Goal: Task Accomplishment & Management: Complete application form

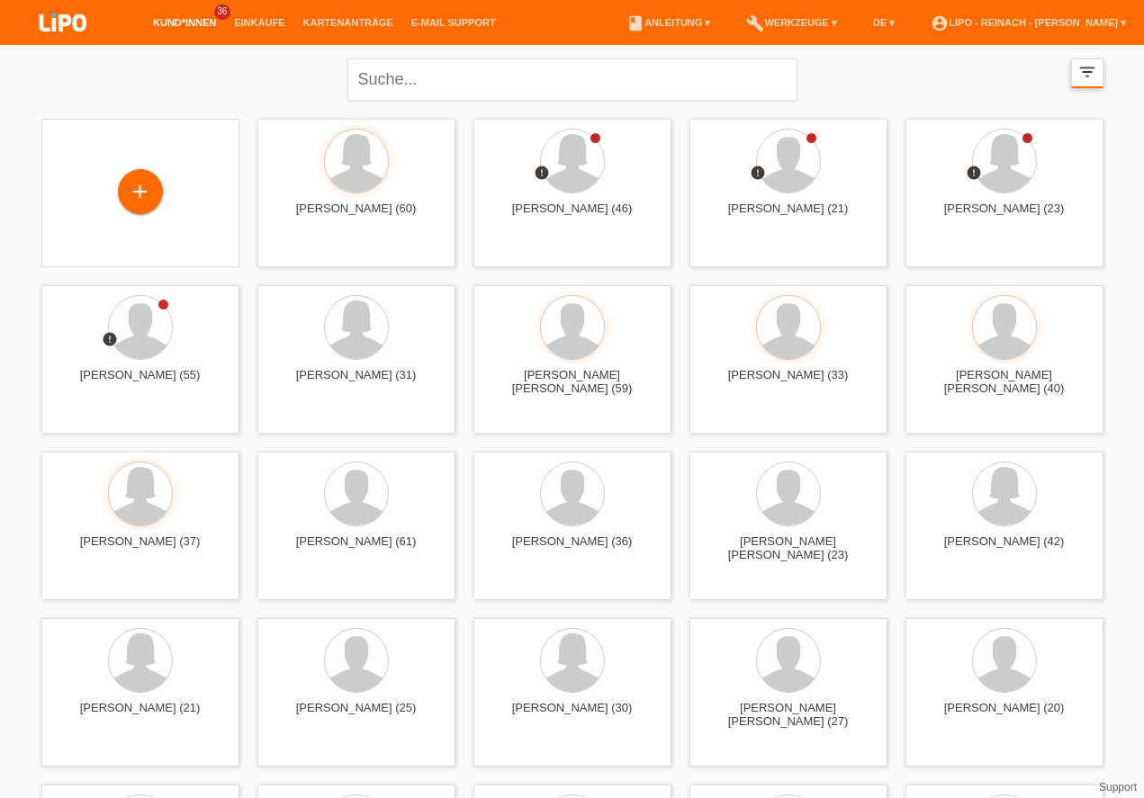
click at [1086, 77] on icon "filter_list" at bounding box center [1087, 72] width 20 height 20
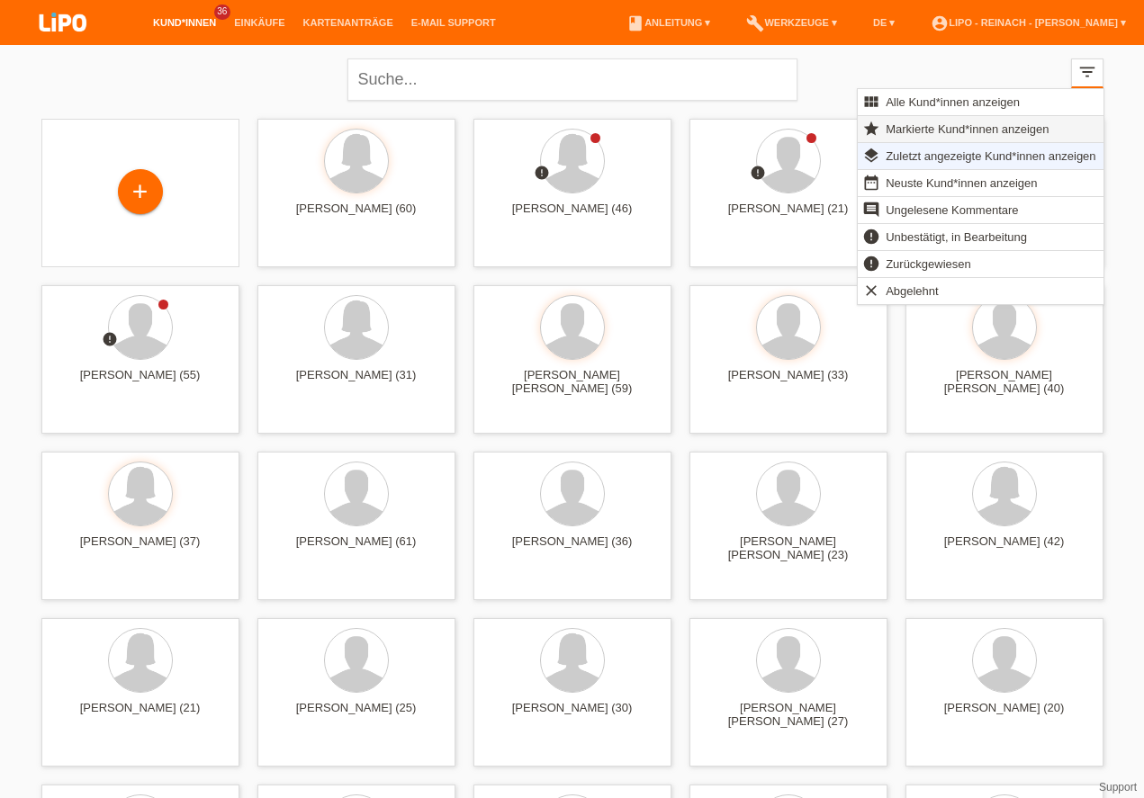
click at [955, 124] on span "Markierte Kund*innen anzeigen" at bounding box center [967, 129] width 168 height 22
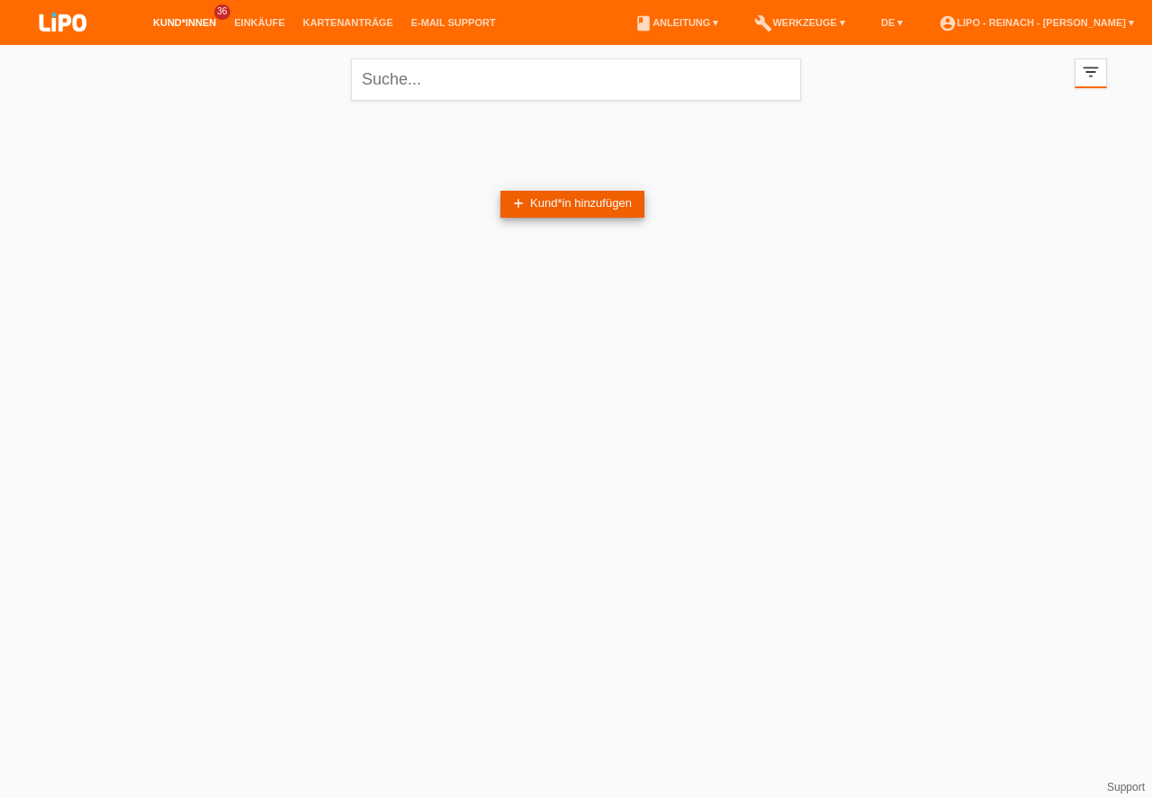
click at [549, 205] on link "add Kund*in hinzufügen" at bounding box center [572, 204] width 144 height 27
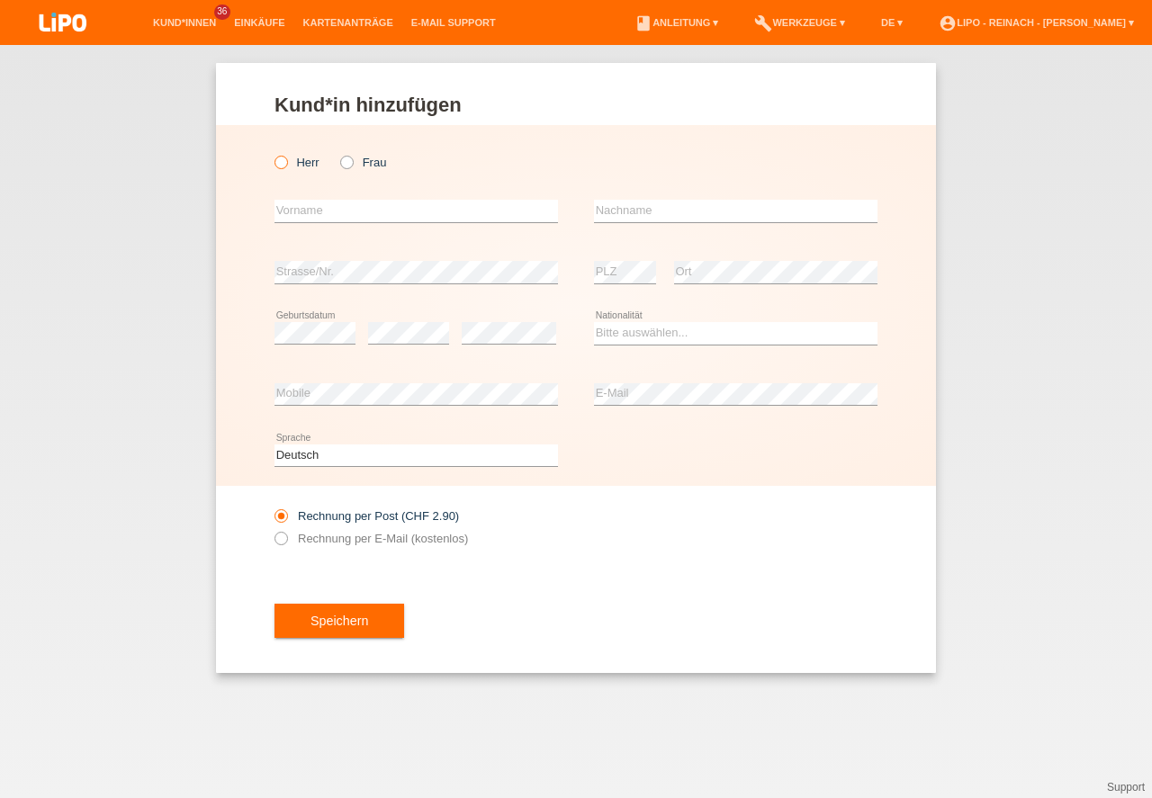
click at [272, 153] on icon at bounding box center [272, 153] width 0 height 0
click at [275, 165] on input "Herr" at bounding box center [280, 162] width 12 height 12
radio input "true"
click at [320, 212] on input "text" at bounding box center [415, 211] width 283 height 22
type input "Ergün"
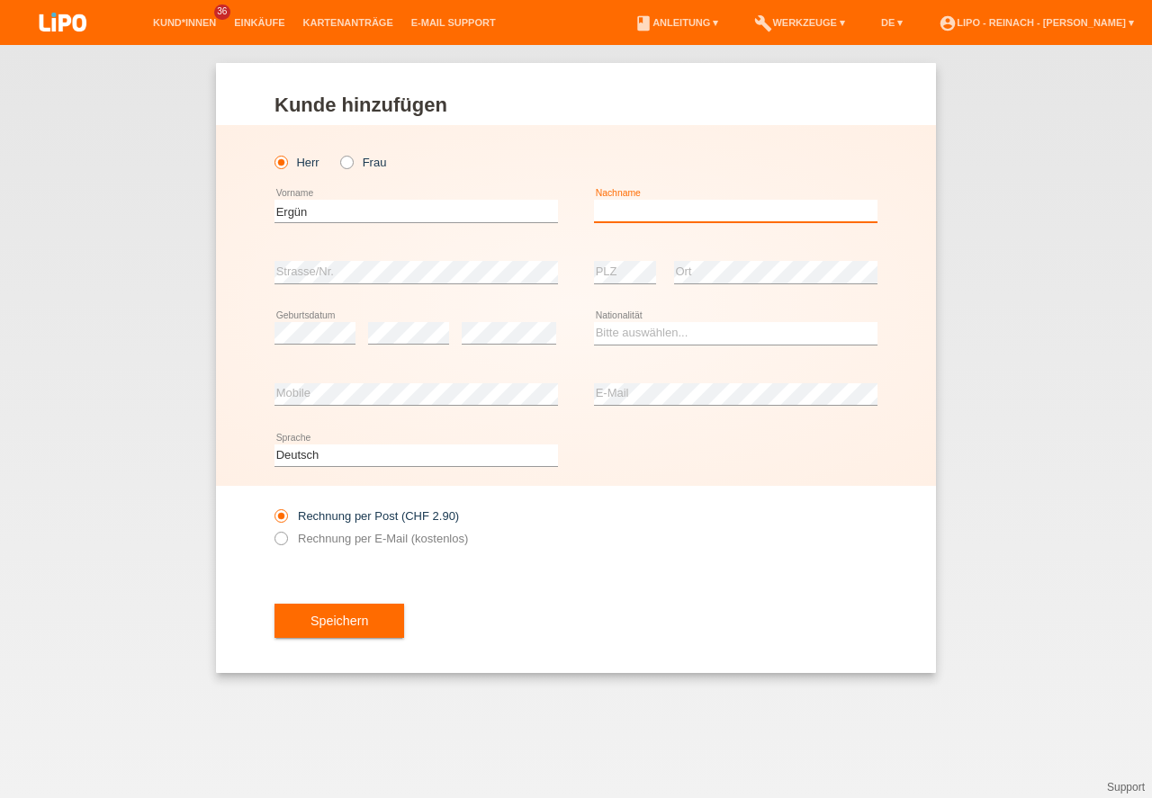
click at [642, 211] on input "text" at bounding box center [735, 211] width 283 height 22
type input "Tay"
click at [711, 332] on select "Bitte auswählen... Schweiz Deutschland Liechtenstein Österreich ------------ Af…" at bounding box center [735, 333] width 283 height 22
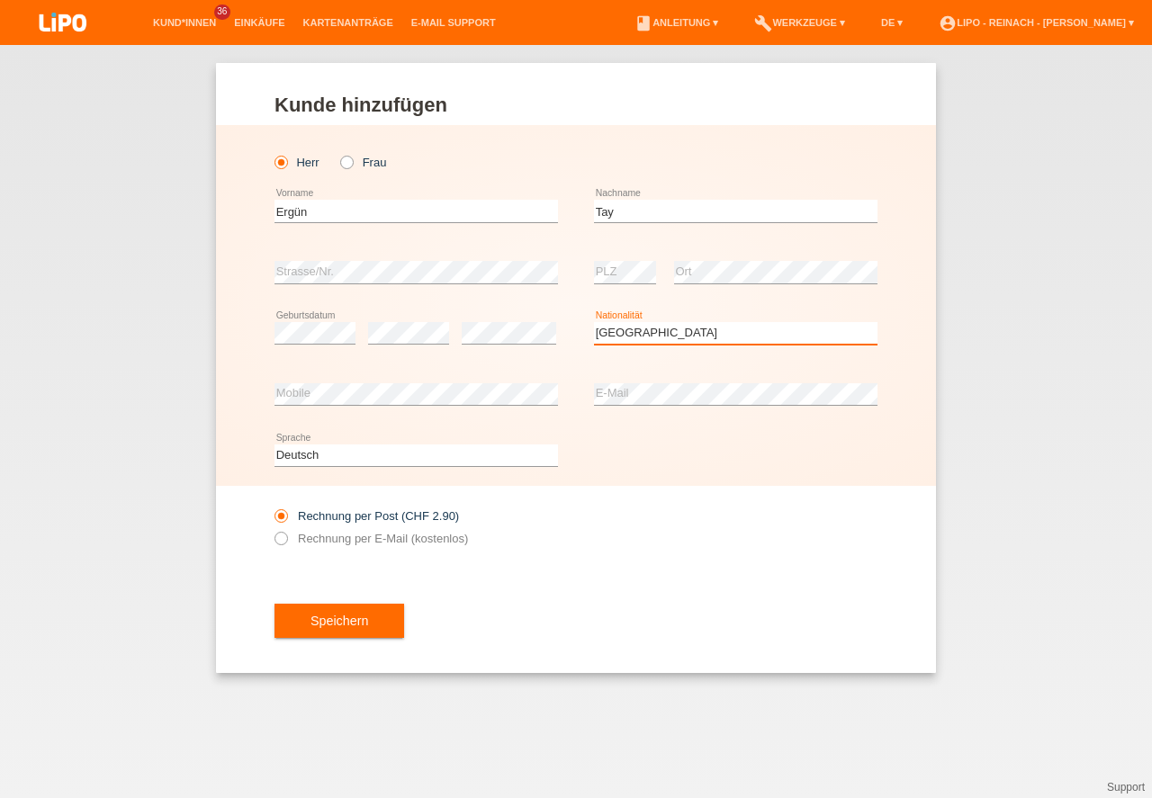
select select "TR"
click at [0, 0] on option "Türkei" at bounding box center [0, 0] width 0 height 0
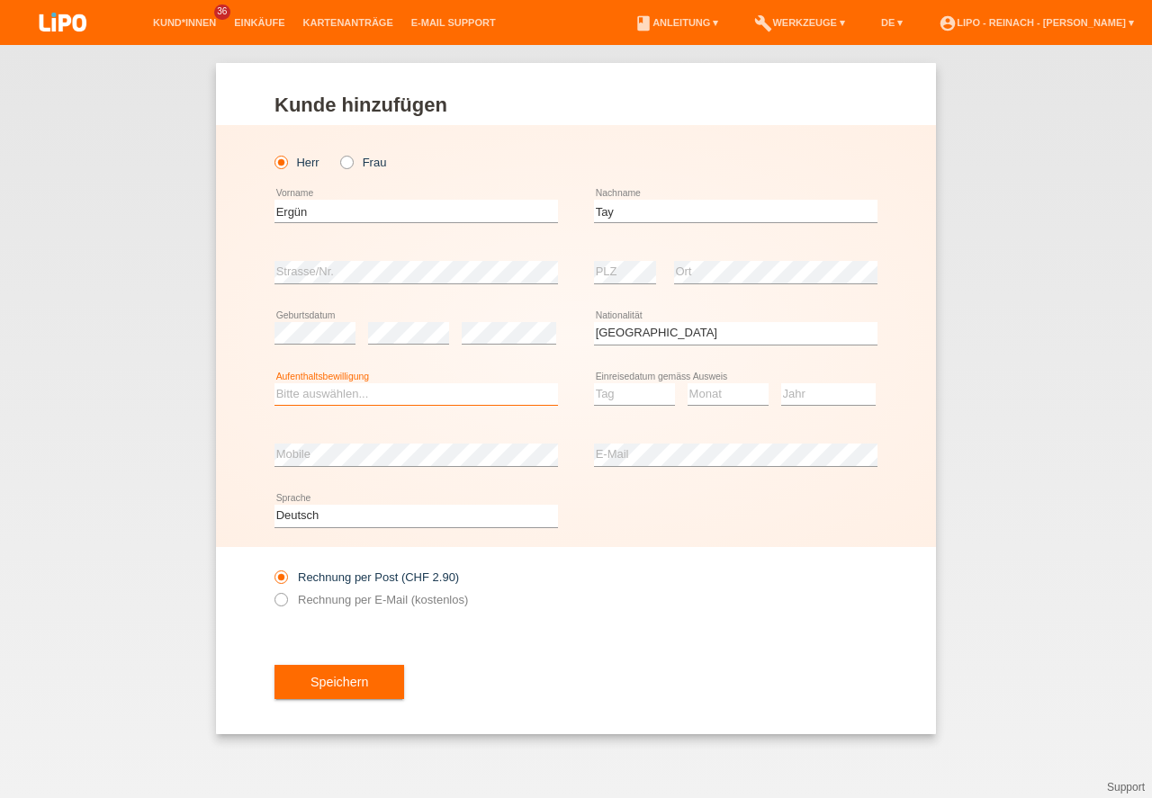
click at [295, 388] on select "Bitte auswählen... C B B - Flüchtlingsstatus Andere" at bounding box center [415, 394] width 283 height 22
select select "B"
click at [0, 0] on option "B" at bounding box center [0, 0] width 0 height 0
click at [626, 391] on select "Tag 01 02 03 04 05 06 07 08 09 10 11" at bounding box center [634, 394] width 81 height 22
select select "11"
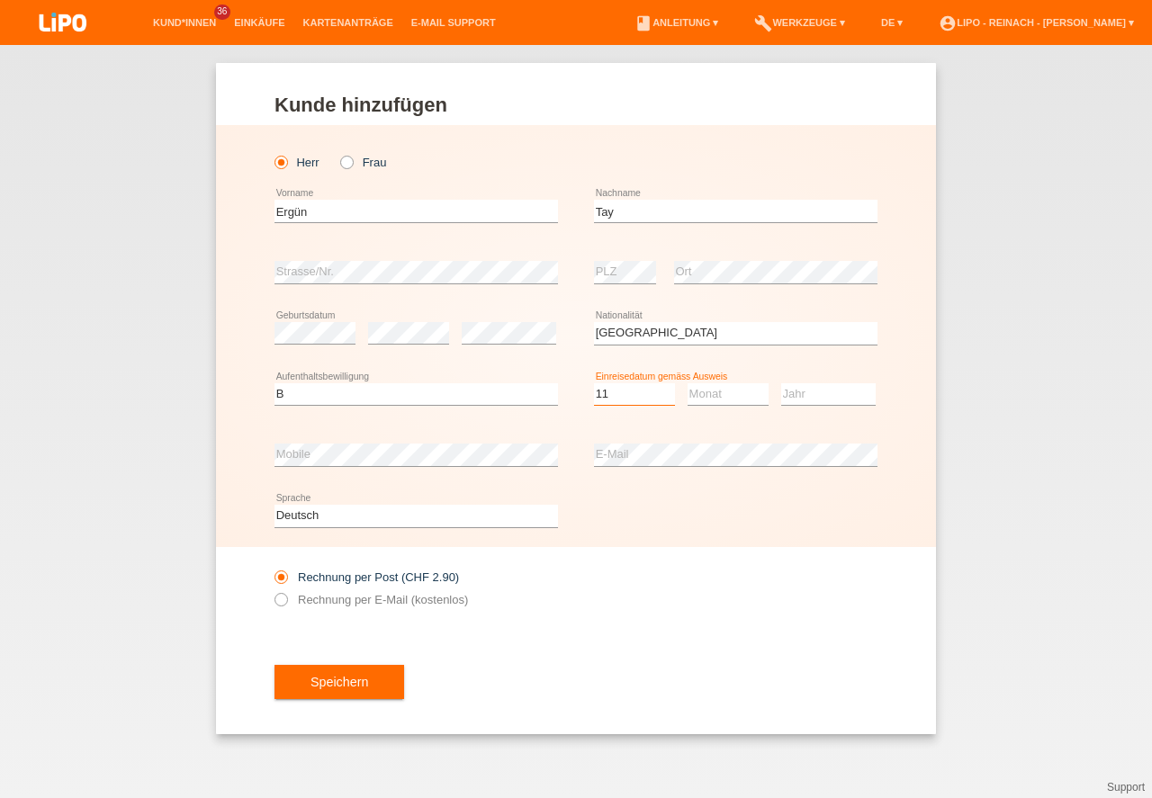
click at [0, 0] on option "11" at bounding box center [0, 0] width 0 height 0
click at [724, 385] on select "Monat 01 02 03 04 05 06 07 08 09 10 11" at bounding box center [727, 394] width 81 height 22
select select "05"
click at [0, 0] on option "05" at bounding box center [0, 0] width 0 height 0
click at [826, 385] on select "Jahr 2025 2024 2023 2022 2021 2020 2019 2018 2017 2016 2015 2014 2013 2012 2011…" at bounding box center [828, 394] width 94 height 22
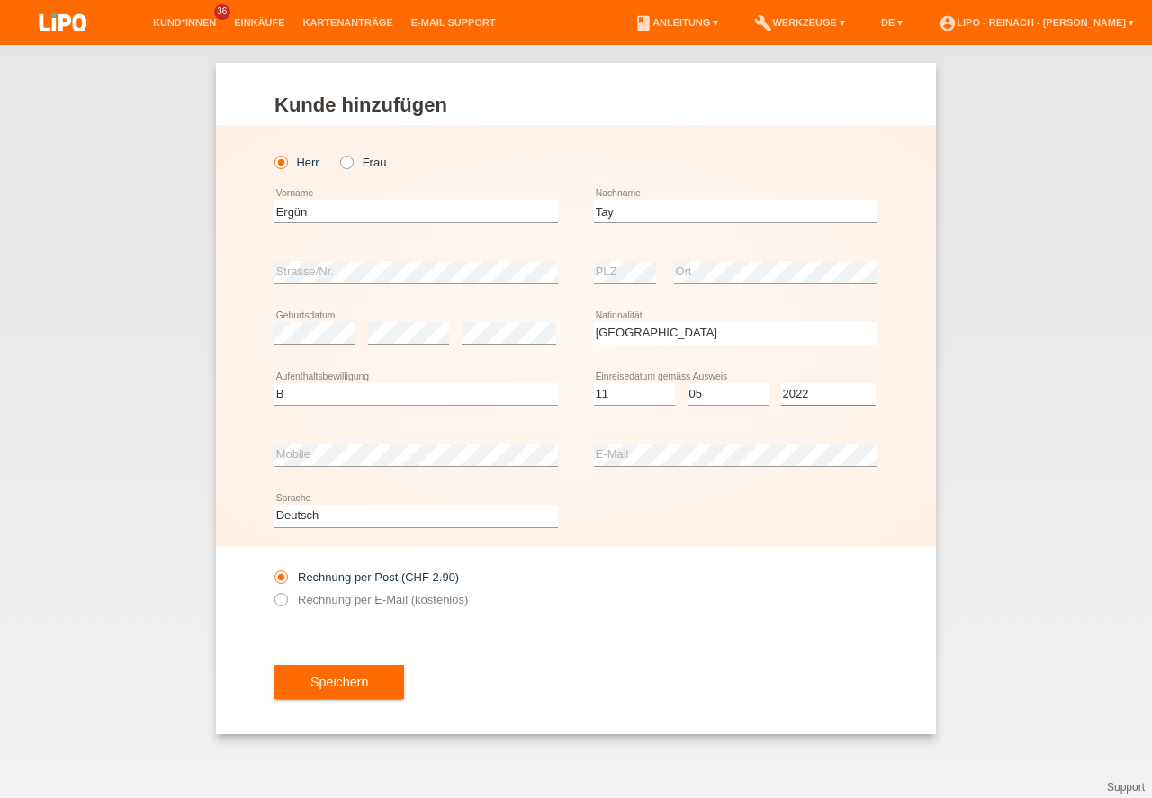
click at [807, 395] on select "Jahr 2025 2024 2023 2022 2021 2020 2019 2018 2017 2016 2015 2014 2013 2012 2011…" at bounding box center [828, 394] width 94 height 22
select select "2022"
click at [615, 647] on div "Speichern" at bounding box center [575, 682] width 603 height 104
click at [336, 692] on button "Speichern" at bounding box center [339, 682] width 130 height 34
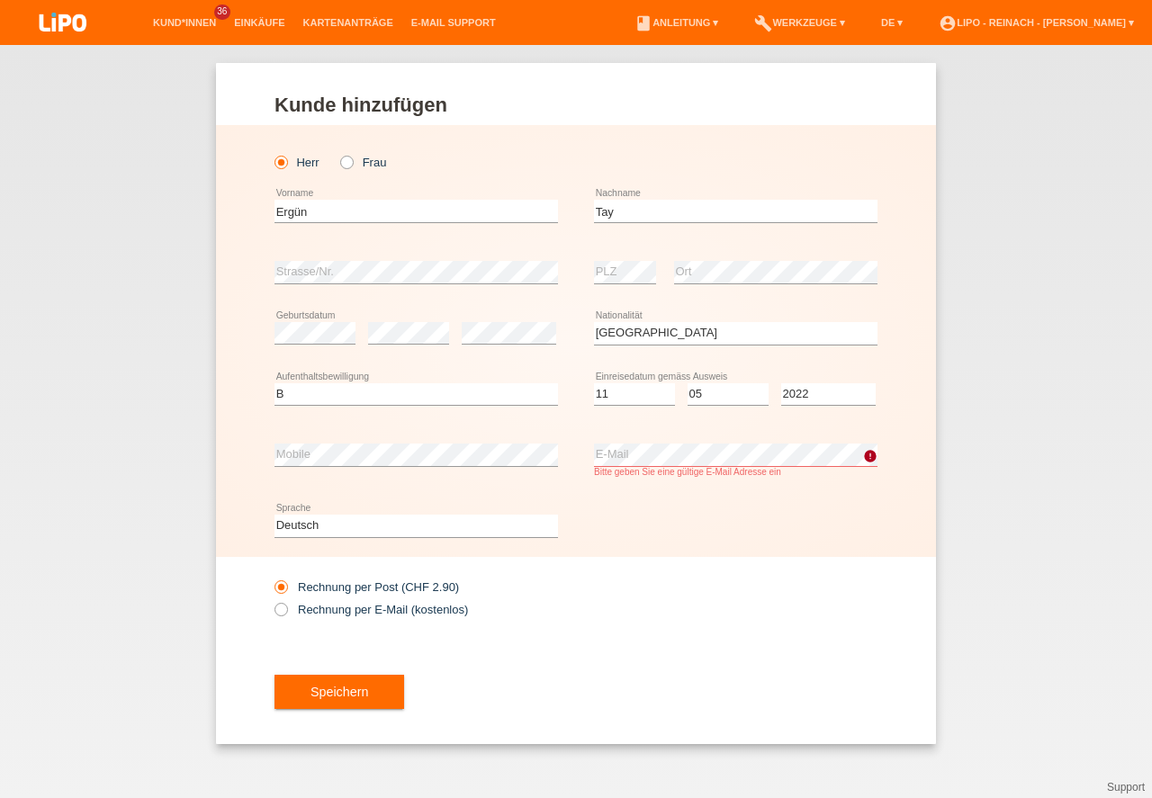
click at [705, 635] on div "Rechnung per Post (CHF 2.90) Rechnung per E-Mail (kostenlos)" at bounding box center [575, 598] width 603 height 83
click at [311, 701] on button "Speichern" at bounding box center [339, 692] width 130 height 34
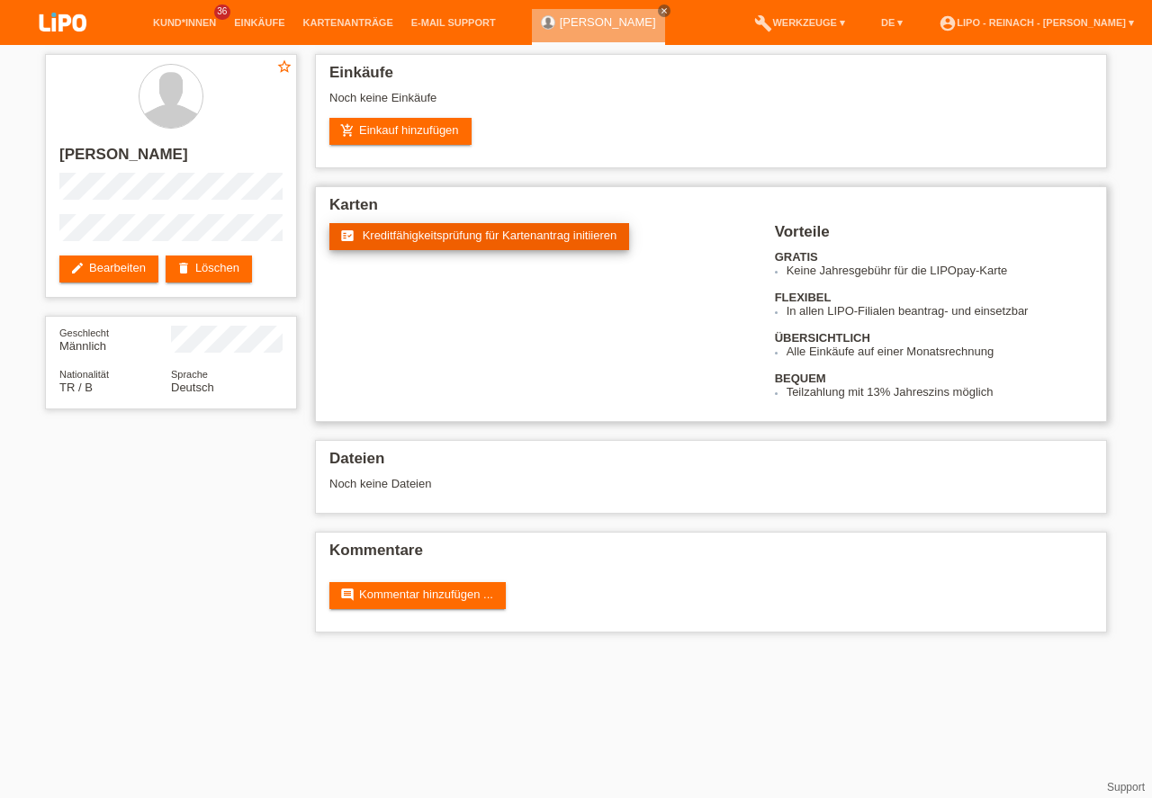
click at [475, 230] on span "Kreditfähigkeitsprüfung für Kartenantrag initiieren" at bounding box center [490, 235] width 255 height 13
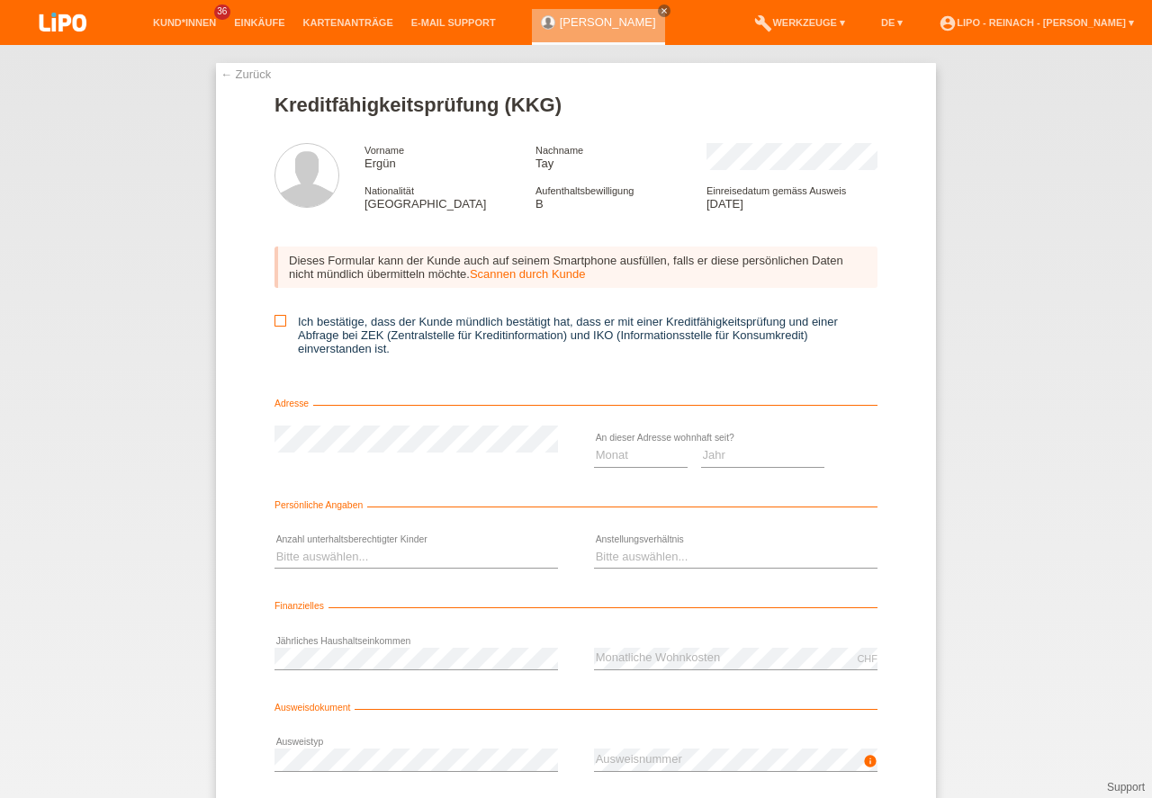
click at [283, 320] on input "Ich bestätige, dass der Kunde mündlich bestätigt hat, dass er mit einer Kreditf…" at bounding box center [280, 321] width 12 height 12
checkbox input "true"
click at [601, 457] on select "Monat 01 02 03 04 05 06 07 08 09 10" at bounding box center [641, 455] width 94 height 22
select select "12"
click at [0, 0] on option "12" at bounding box center [0, 0] width 0 height 0
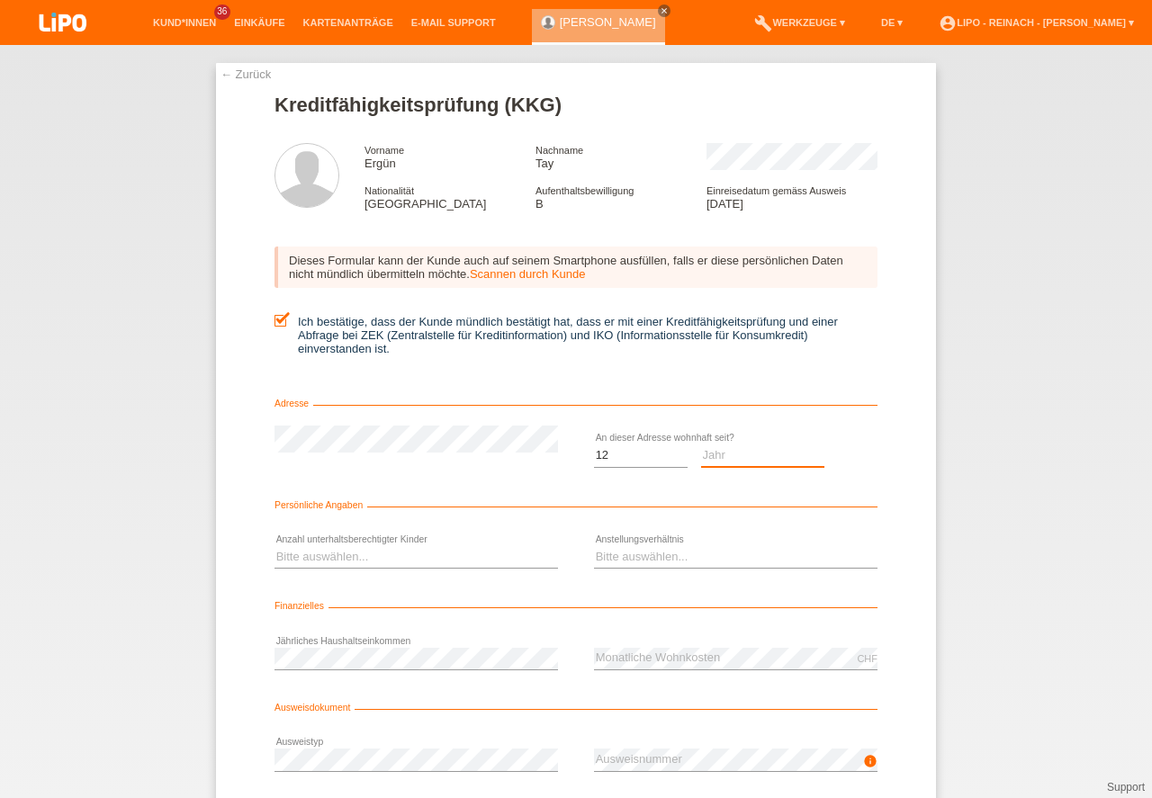
click at [732, 445] on select "Jahr 2025 2024 2023 2022 2021 2020 2019 2018 2017 2016 2015 2014 2013 2012 2011…" at bounding box center [763, 455] width 124 height 22
select select "2022"
click at [337, 557] on select "Bitte auswählen... 0 1 2 3 4 5 6 7 8 9" at bounding box center [415, 557] width 283 height 22
select select "3"
click at [0, 0] on option "3" at bounding box center [0, 0] width 0 height 0
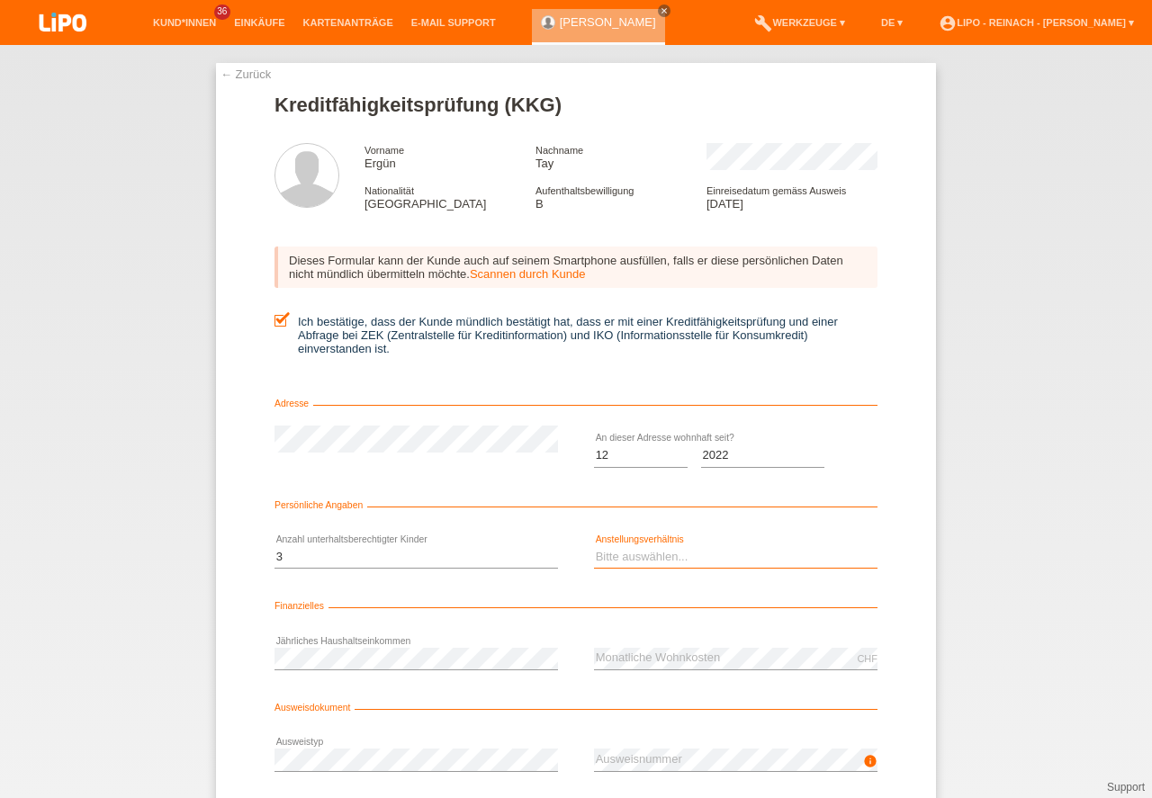
click at [597, 563] on select "Bitte auswählen... Unbefristet Befristet Lehrling/Student Pensioniert Nicht arb…" at bounding box center [735, 557] width 283 height 22
select select "UNLIMITED"
click at [0, 0] on option "Unbefristet" at bounding box center [0, 0] width 0 height 0
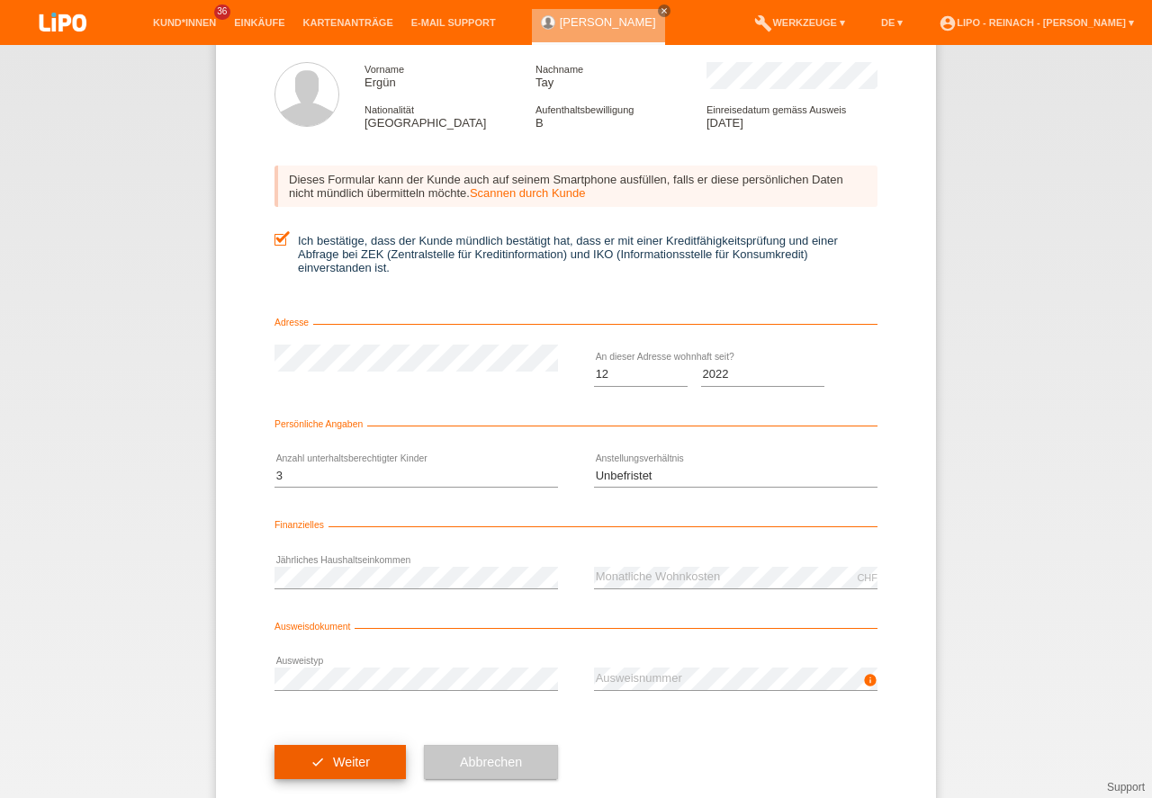
click at [322, 758] on button "check Weiter" at bounding box center [339, 762] width 131 height 34
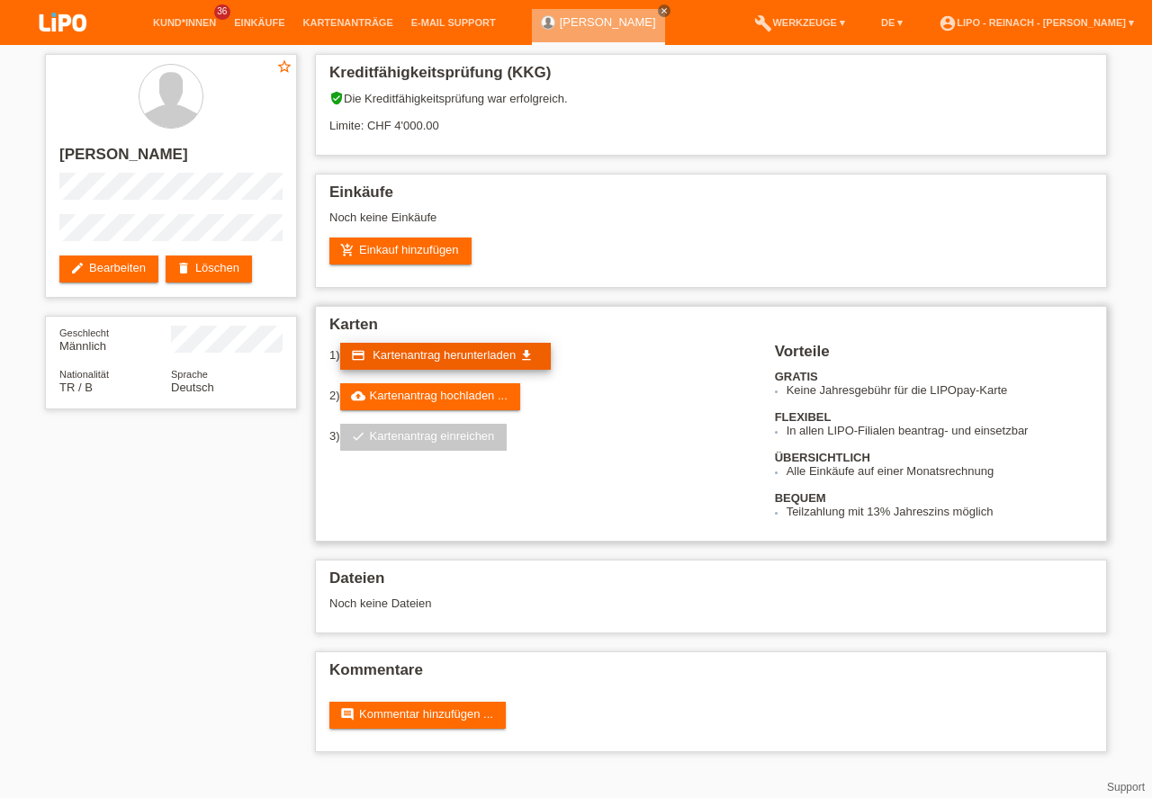
click at [447, 355] on span "Kartenantrag herunterladen" at bounding box center [444, 354] width 143 height 13
click at [420, 256] on link "add_shopping_cart Einkauf hinzufügen" at bounding box center [400, 251] width 142 height 27
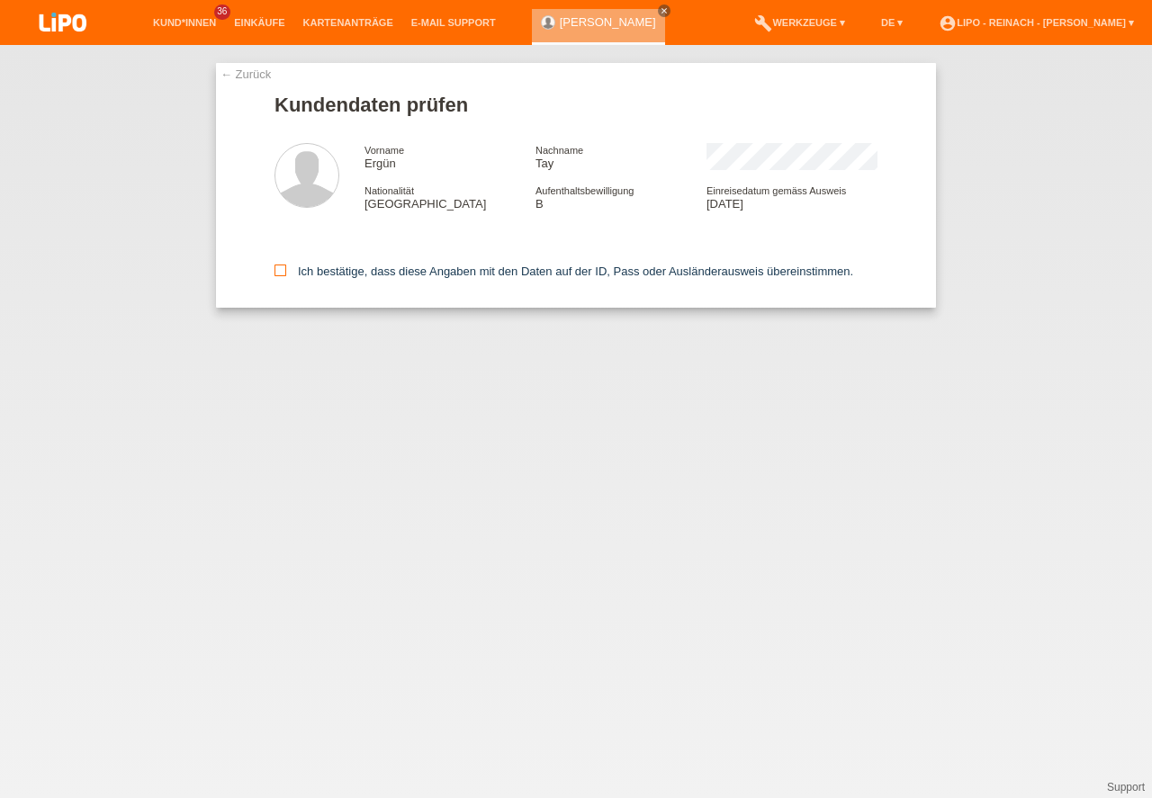
click at [283, 275] on icon at bounding box center [280, 271] width 12 height 12
click at [283, 275] on input "Ich bestätige, dass diese Angaben mit den Daten auf der ID, Pass oder Ausländer…" at bounding box center [280, 271] width 12 height 12
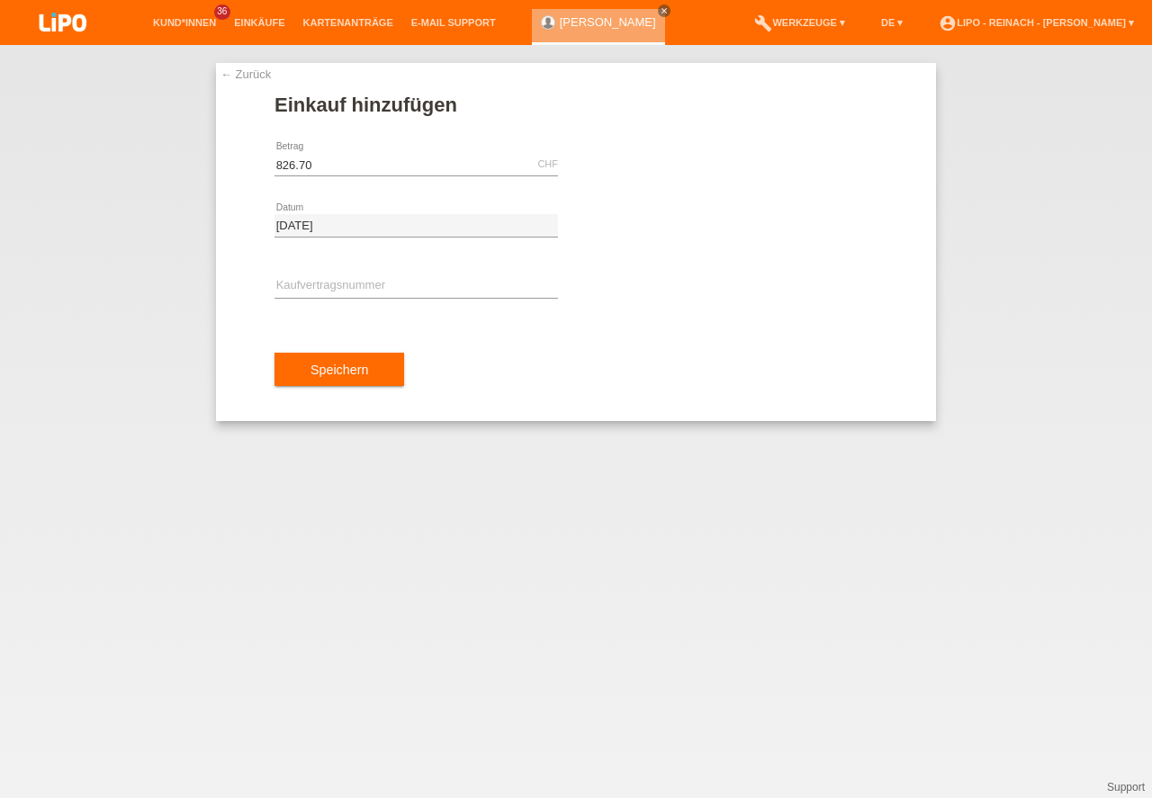
type input "826.70"
click at [347, 288] on input "text" at bounding box center [415, 286] width 283 height 22
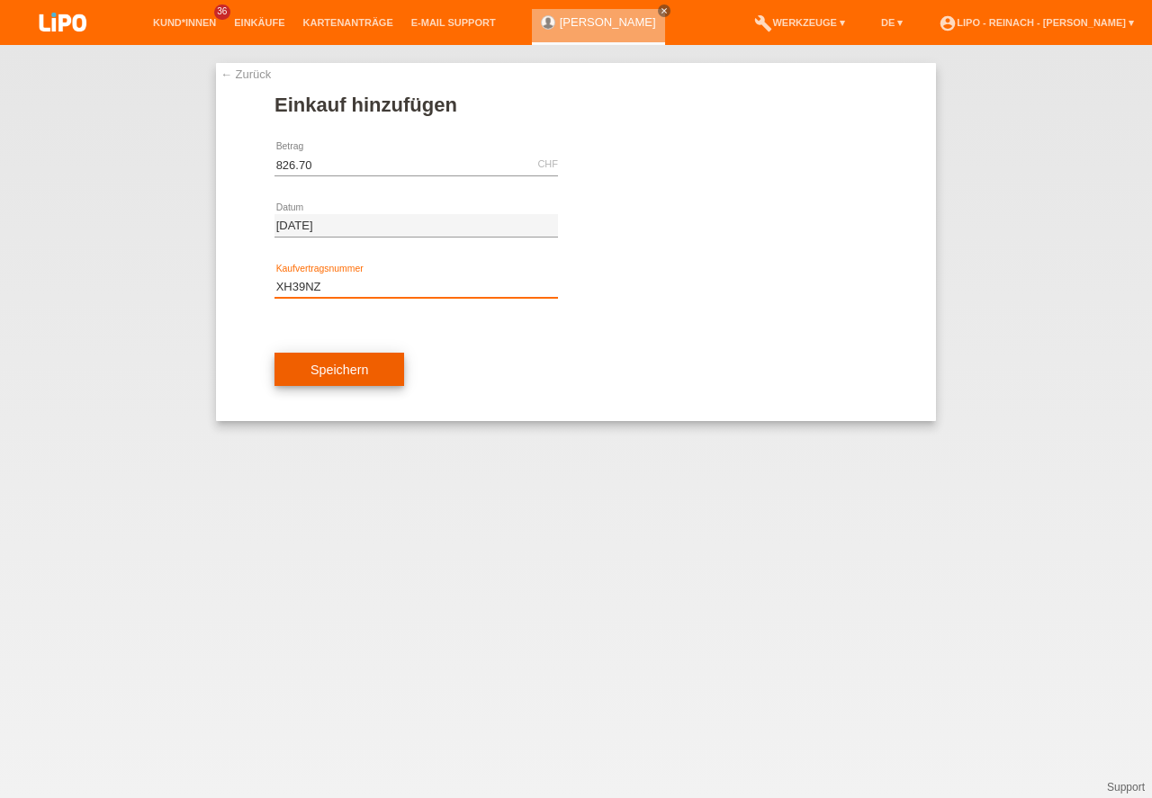
type input "XH39NZ"
click at [318, 366] on button "Speichern" at bounding box center [339, 370] width 130 height 34
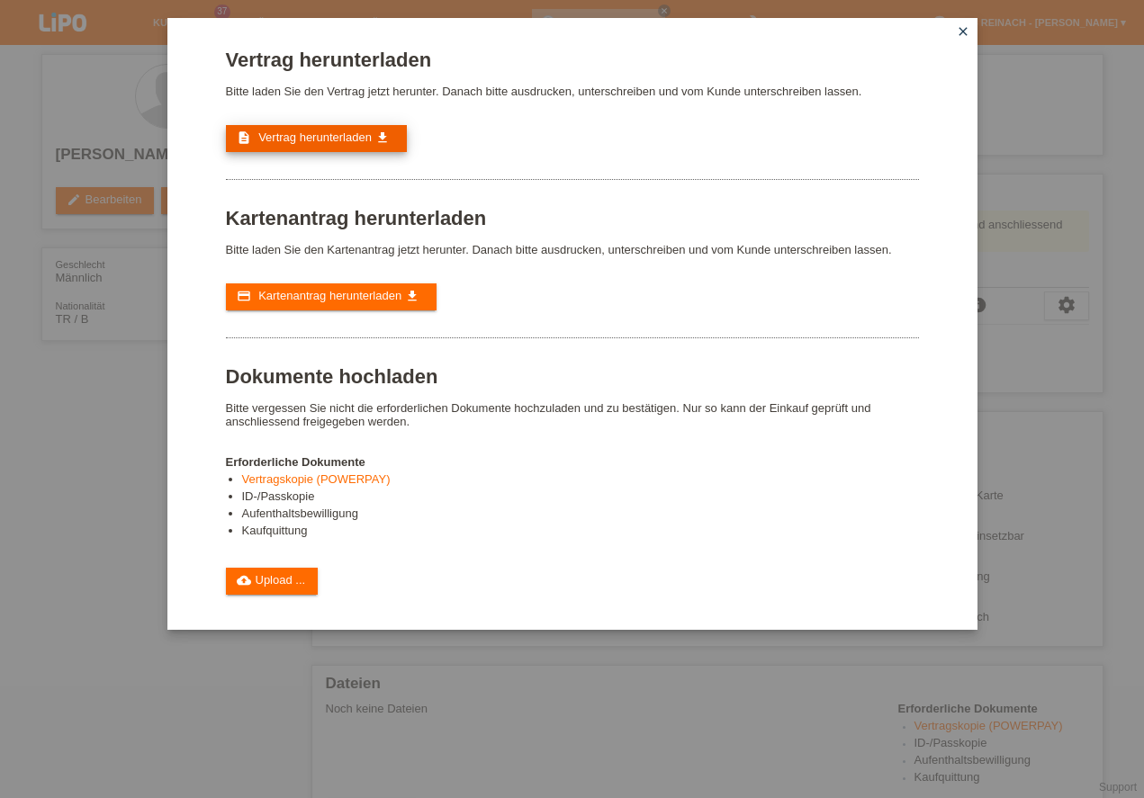
click at [323, 133] on span "Vertrag herunterladen" at bounding box center [314, 136] width 113 height 13
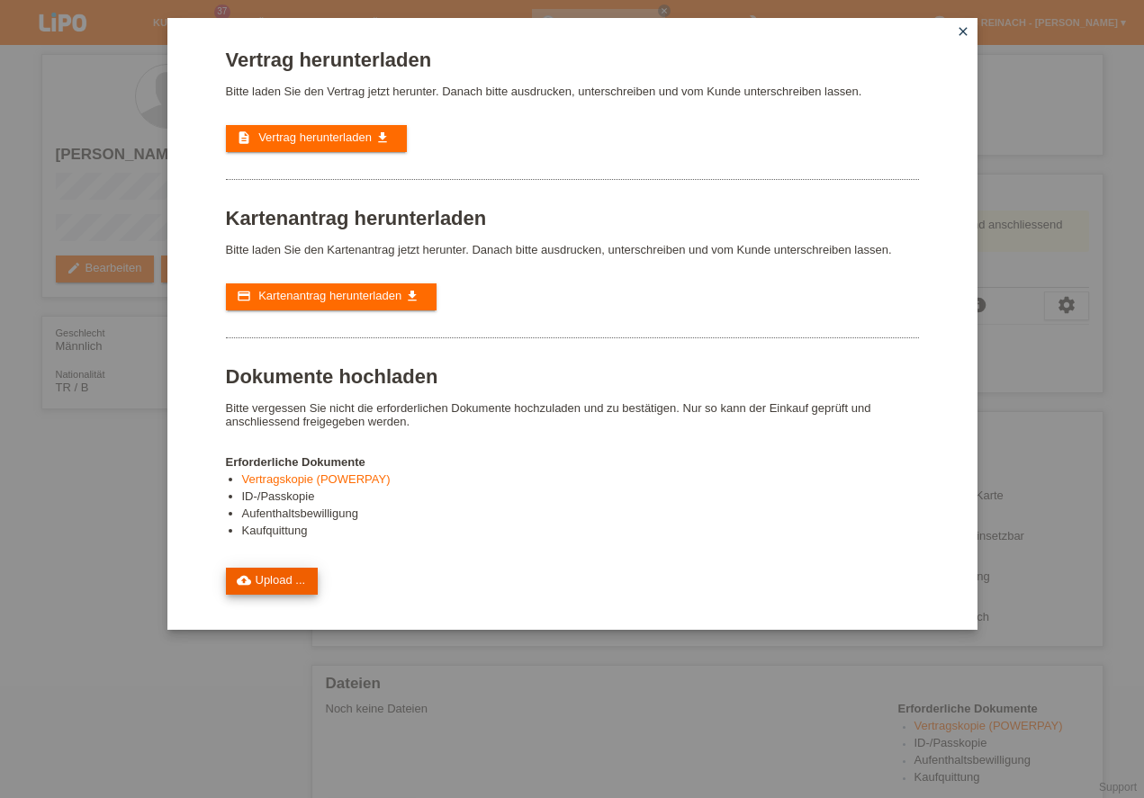
click at [285, 581] on link "cloud_upload Upload ..." at bounding box center [272, 581] width 93 height 27
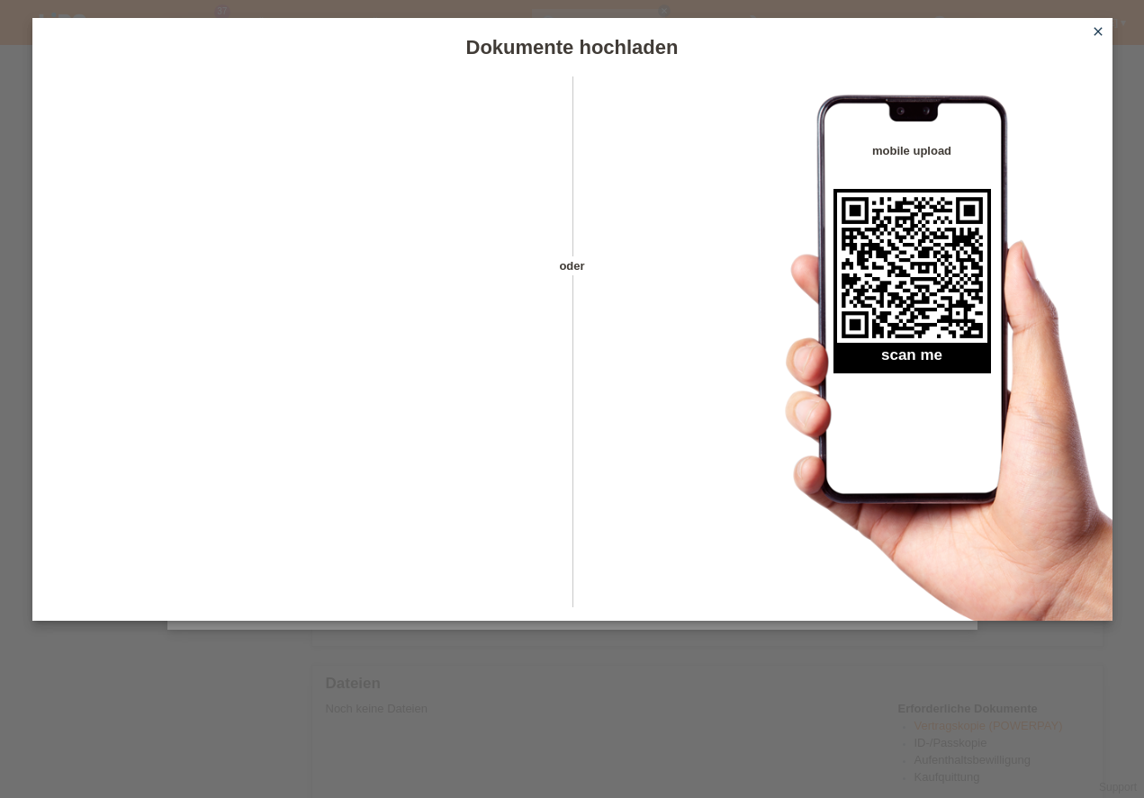
click at [1100, 29] on icon "close" at bounding box center [1098, 31] width 14 height 14
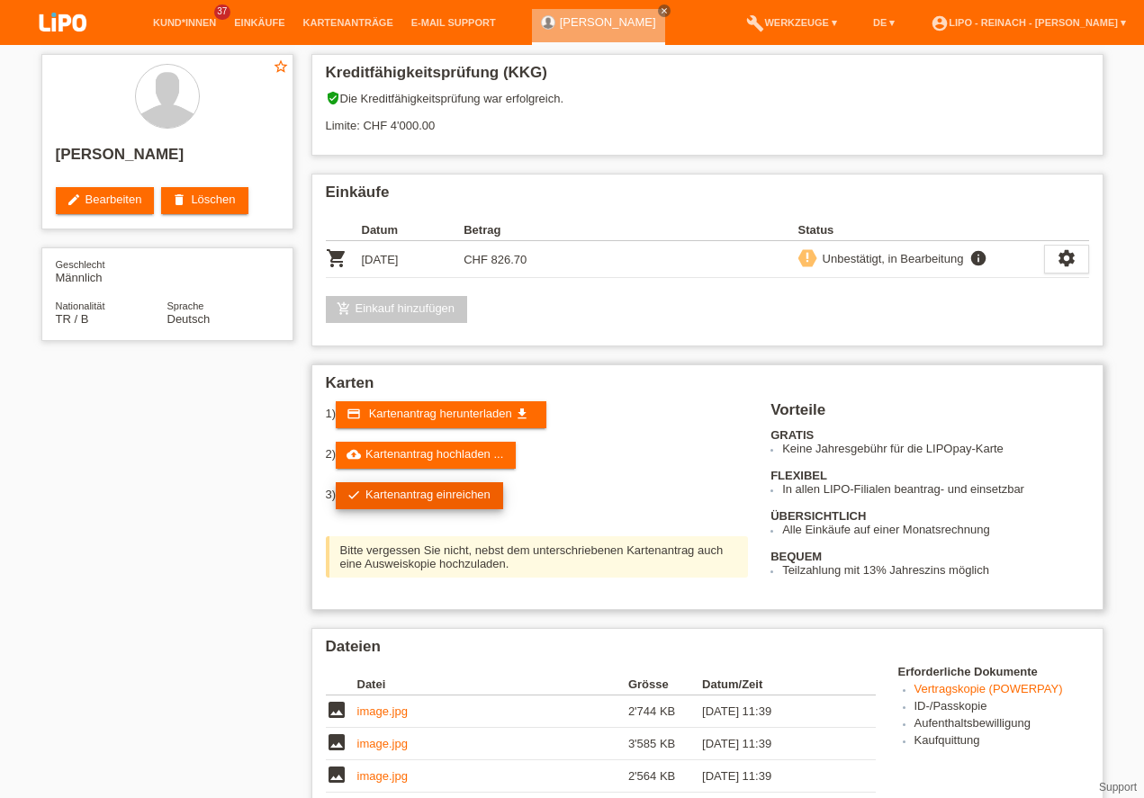
click at [444, 499] on link "check Kartenantrag einreichen" at bounding box center [419, 495] width 167 height 27
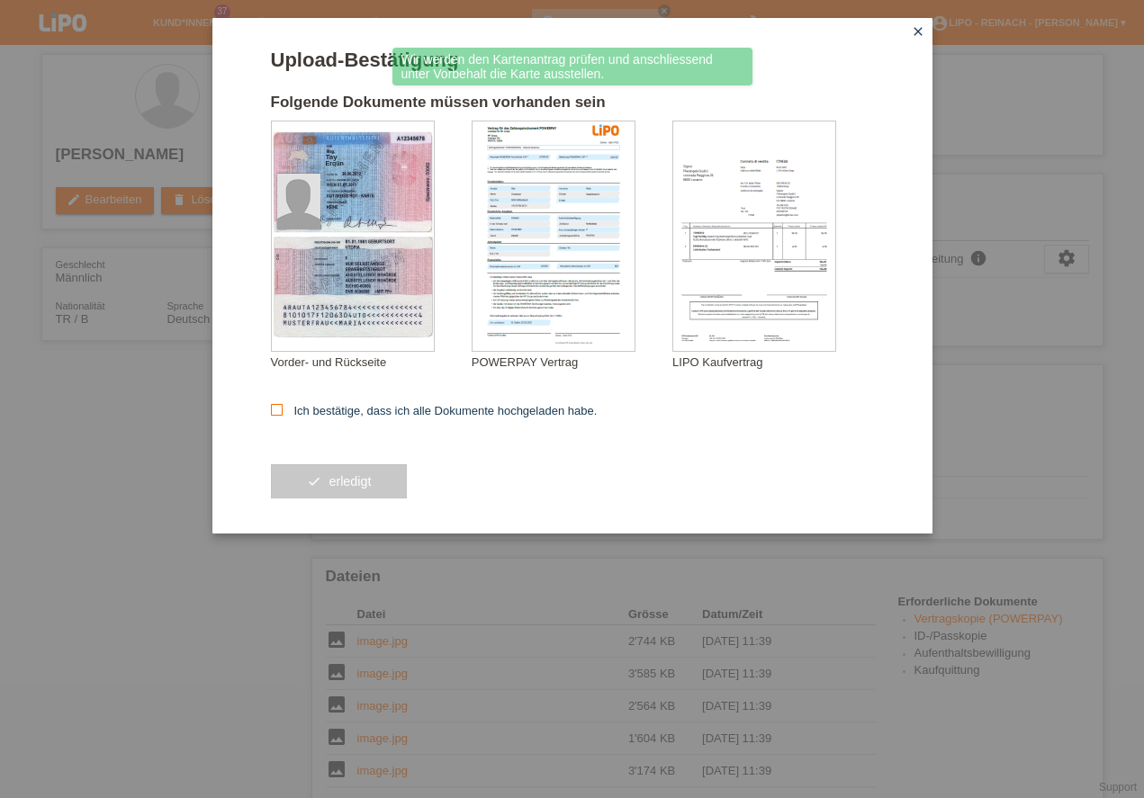
click at [278, 416] on input "Ich bestätige, dass ich alle Dokumente hochgeladen habe." at bounding box center [277, 410] width 12 height 12
checkbox input "true"
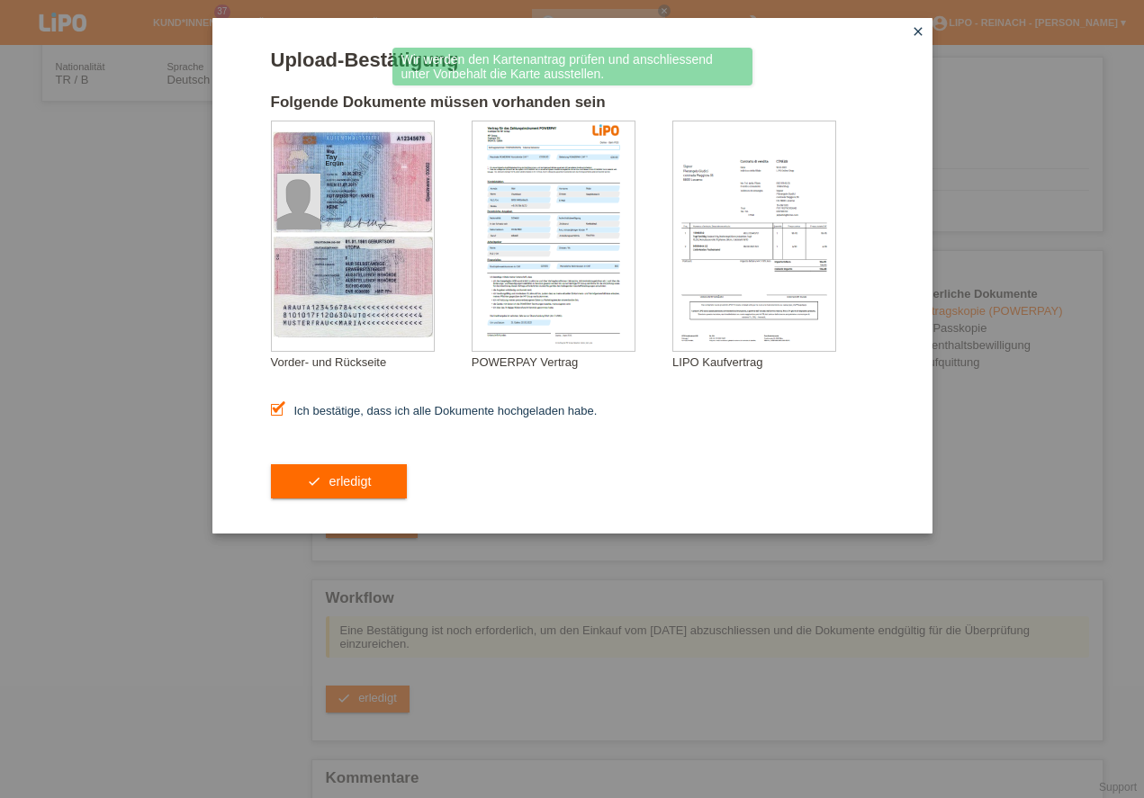
scroll to position [308, 0]
click at [358, 482] on button "check erledigt" at bounding box center [339, 481] width 137 height 34
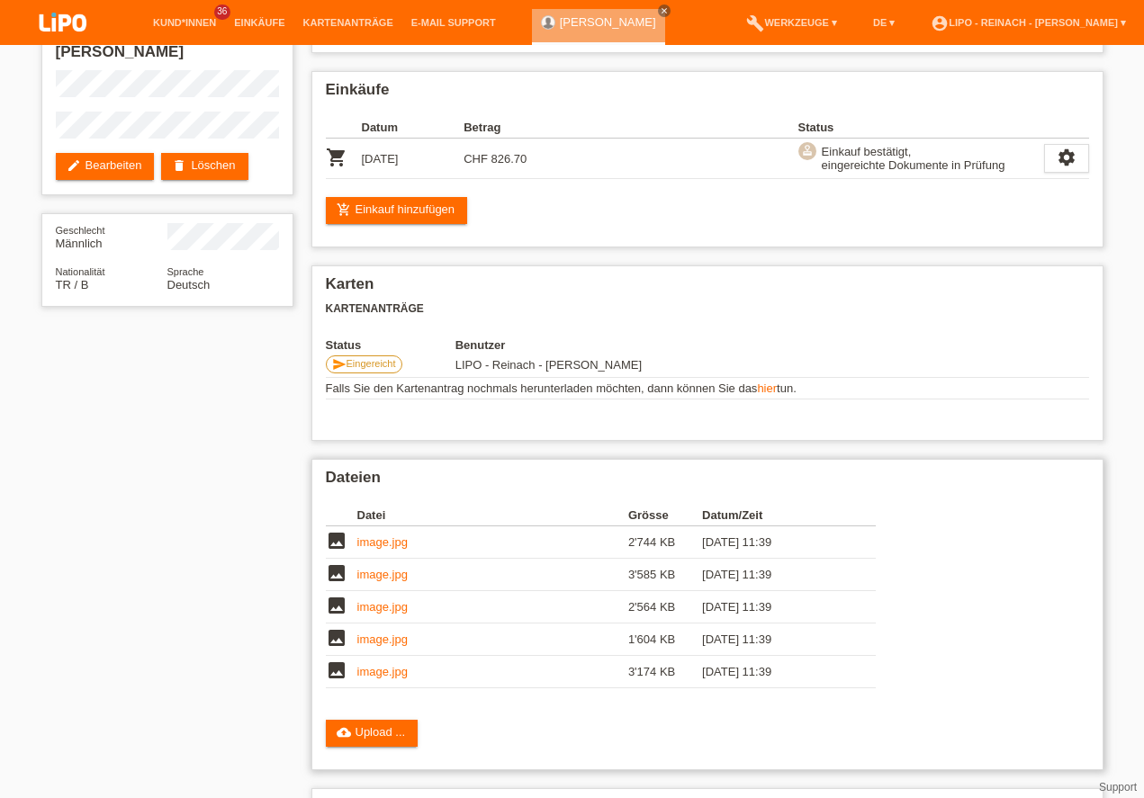
scroll to position [205, 0]
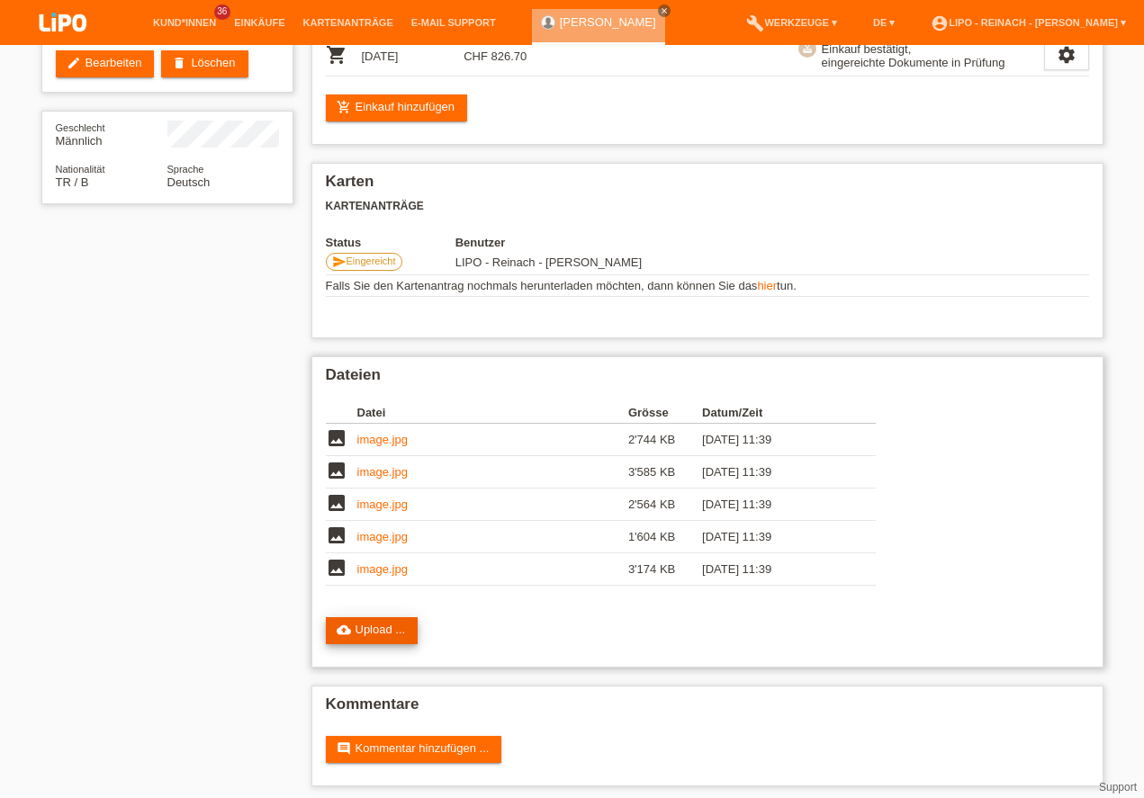
click at [375, 634] on link "cloud_upload Upload ..." at bounding box center [372, 630] width 93 height 27
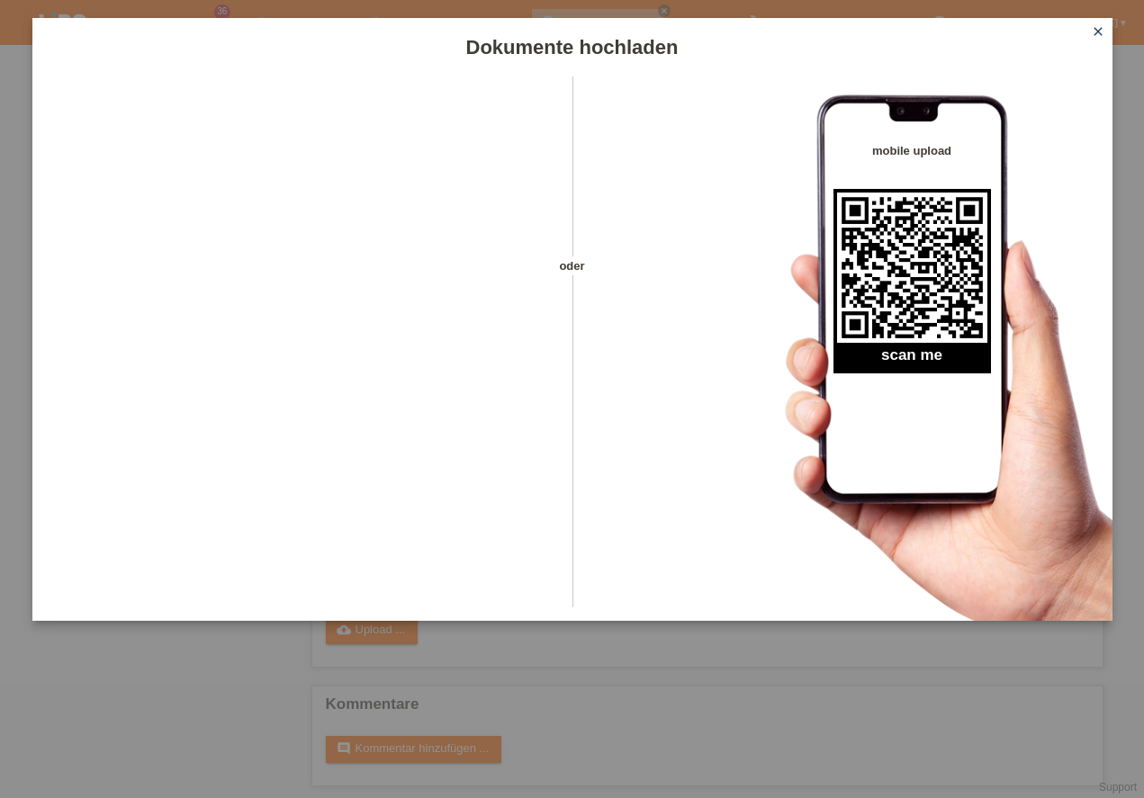
click at [1100, 36] on icon "close" at bounding box center [1098, 31] width 14 height 14
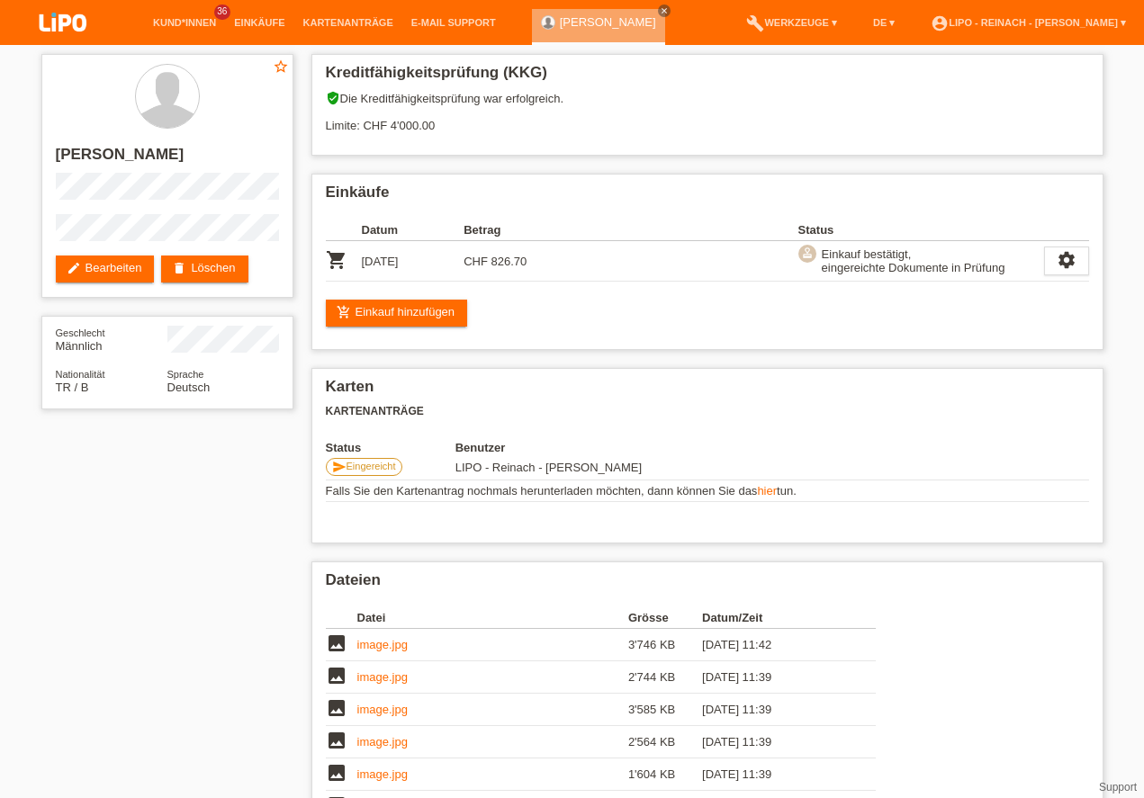
click at [61, 20] on img at bounding box center [63, 24] width 90 height 48
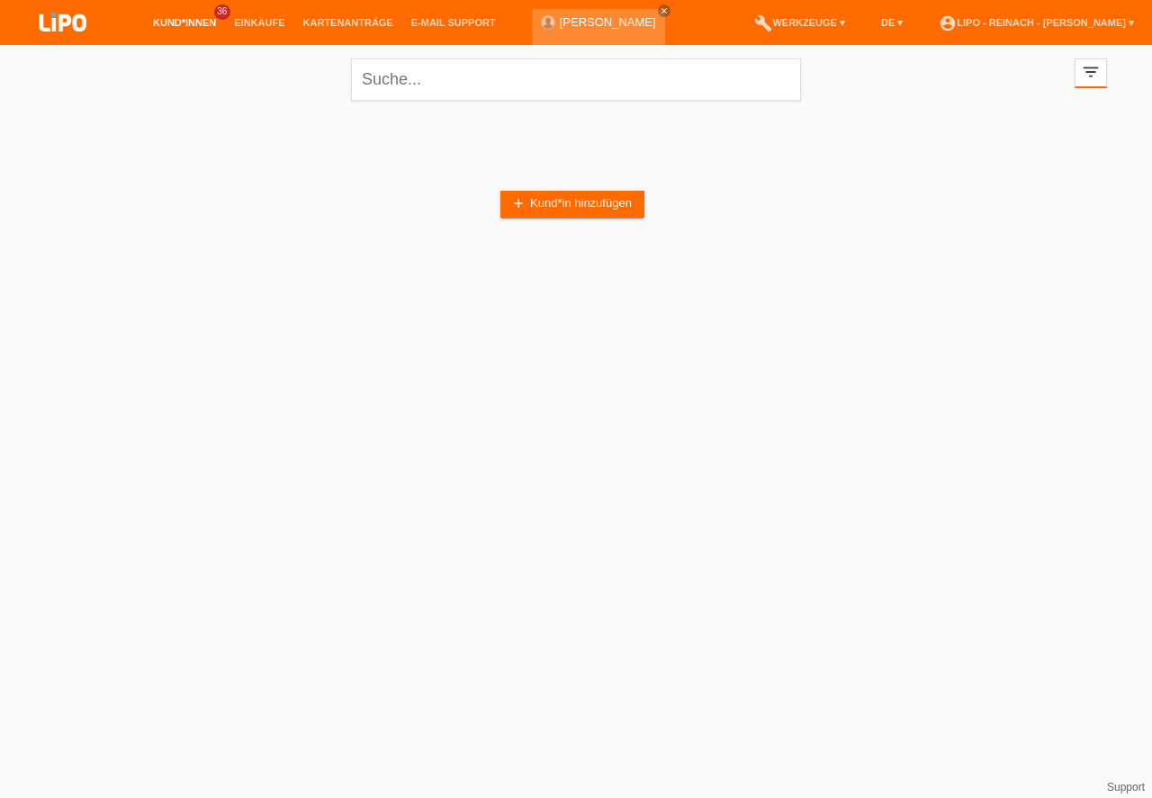
click at [73, 25] on img at bounding box center [63, 24] width 90 height 48
click at [1087, 74] on icon "filter_list" at bounding box center [1091, 72] width 20 height 20
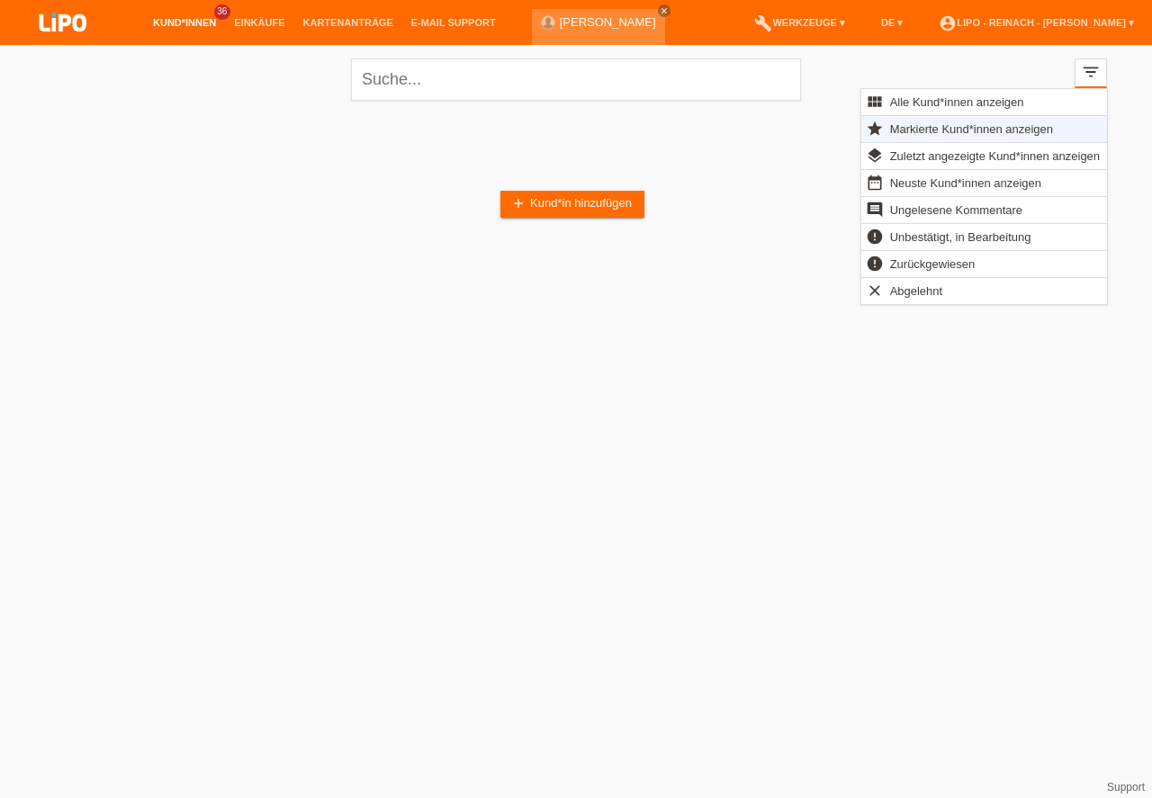
click at [935, 123] on span "Markierte Kund*innen anzeigen" at bounding box center [971, 129] width 168 height 22
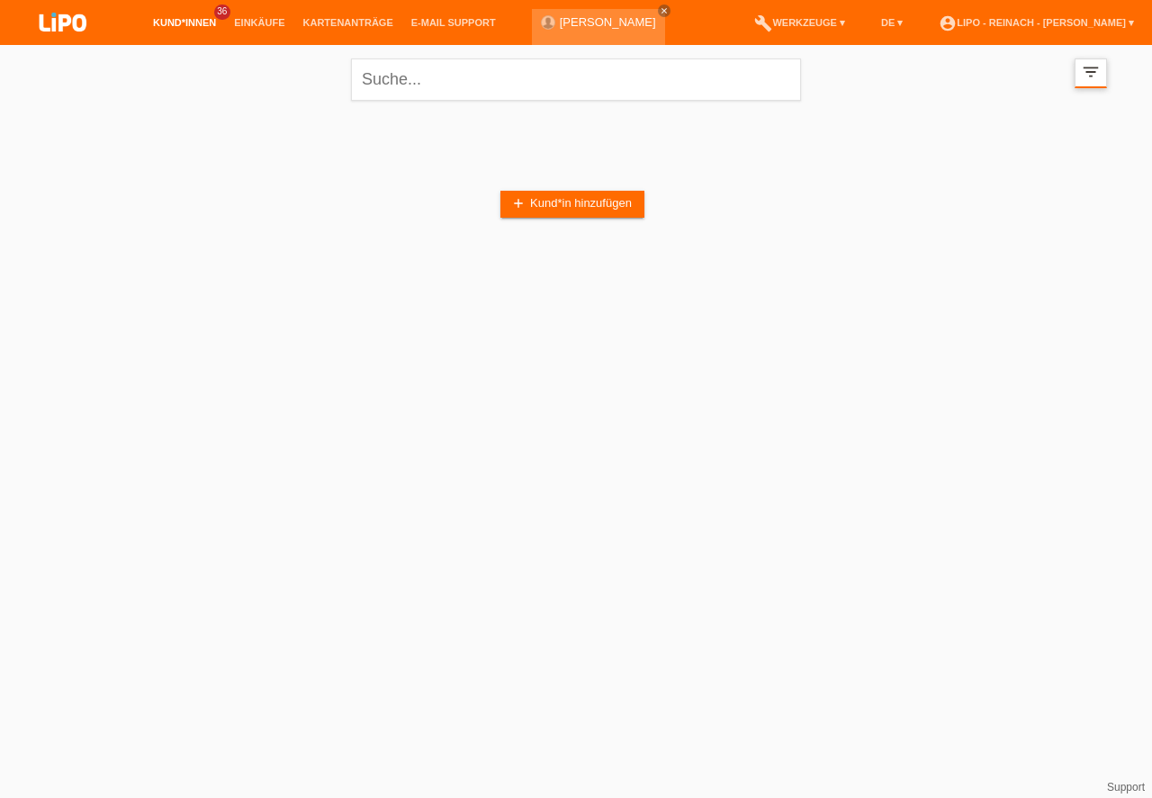
click at [1086, 77] on icon "filter_list" at bounding box center [1091, 72] width 20 height 20
click at [1085, 75] on icon "filter_list" at bounding box center [1091, 72] width 20 height 20
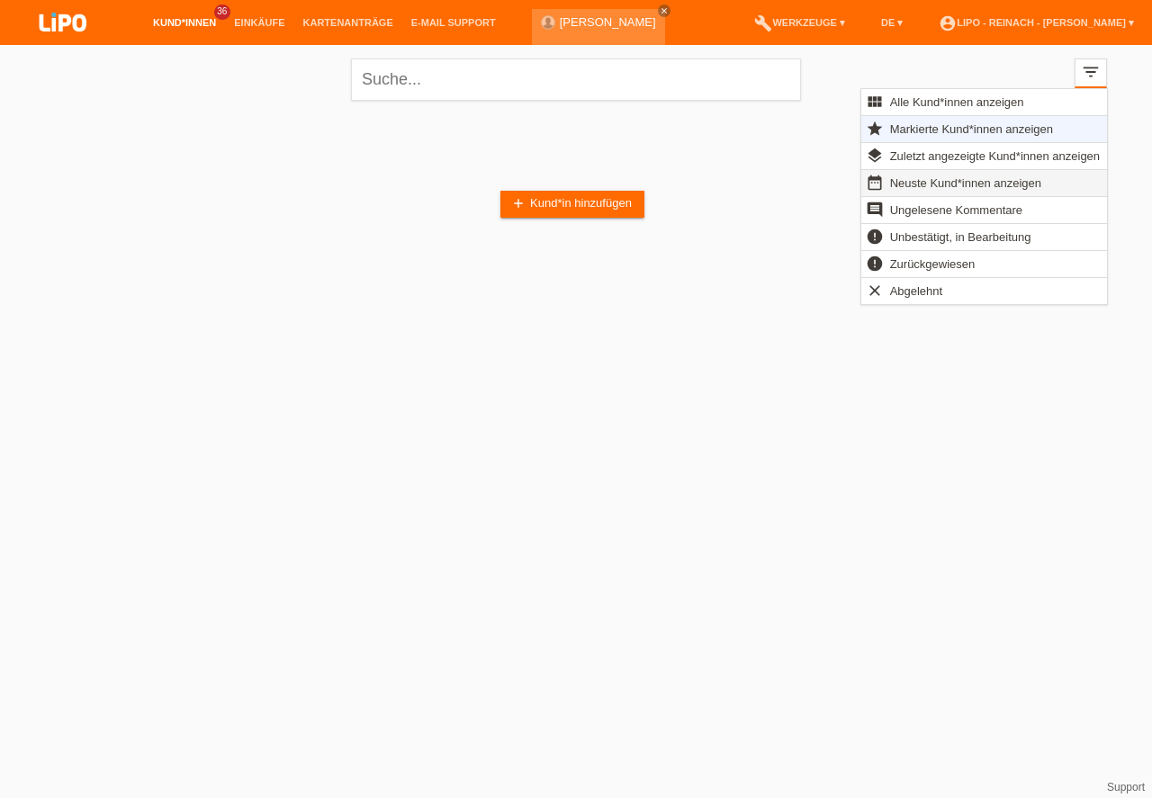
click at [950, 177] on span "Neuste Kund*innen anzeigen" at bounding box center [965, 183] width 157 height 22
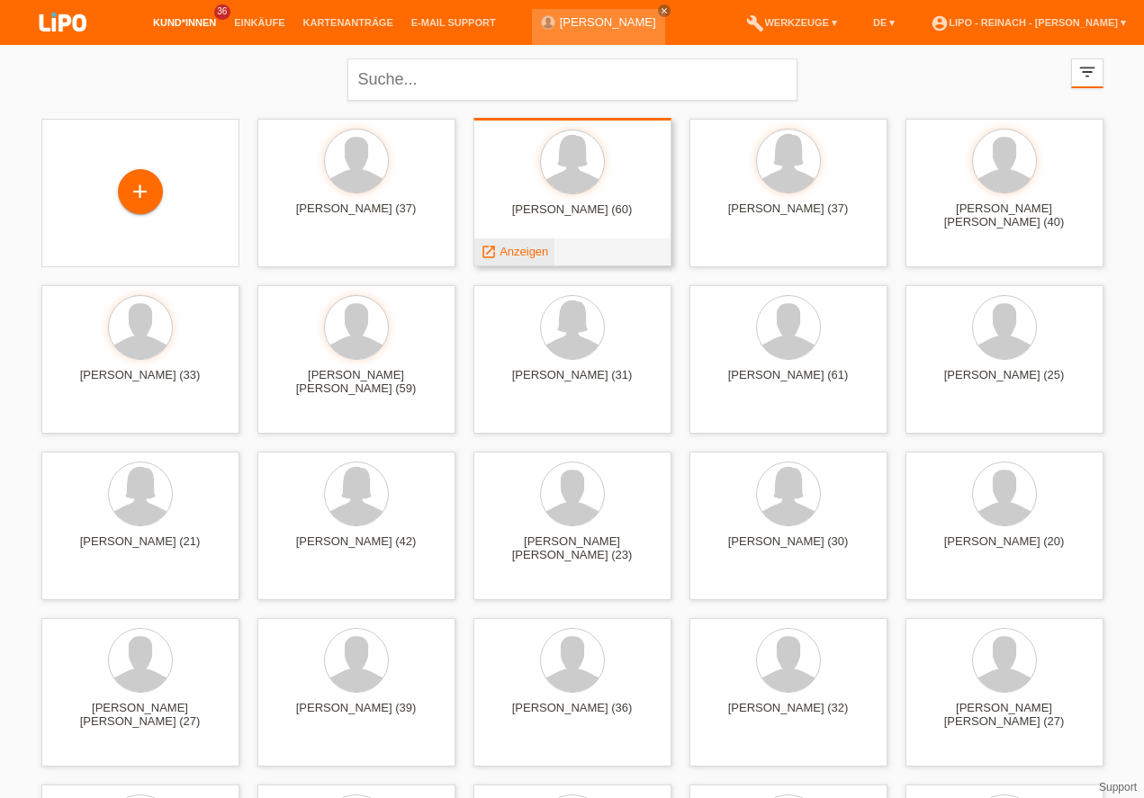
click at [526, 256] on span "Anzeigen" at bounding box center [523, 251] width 49 height 13
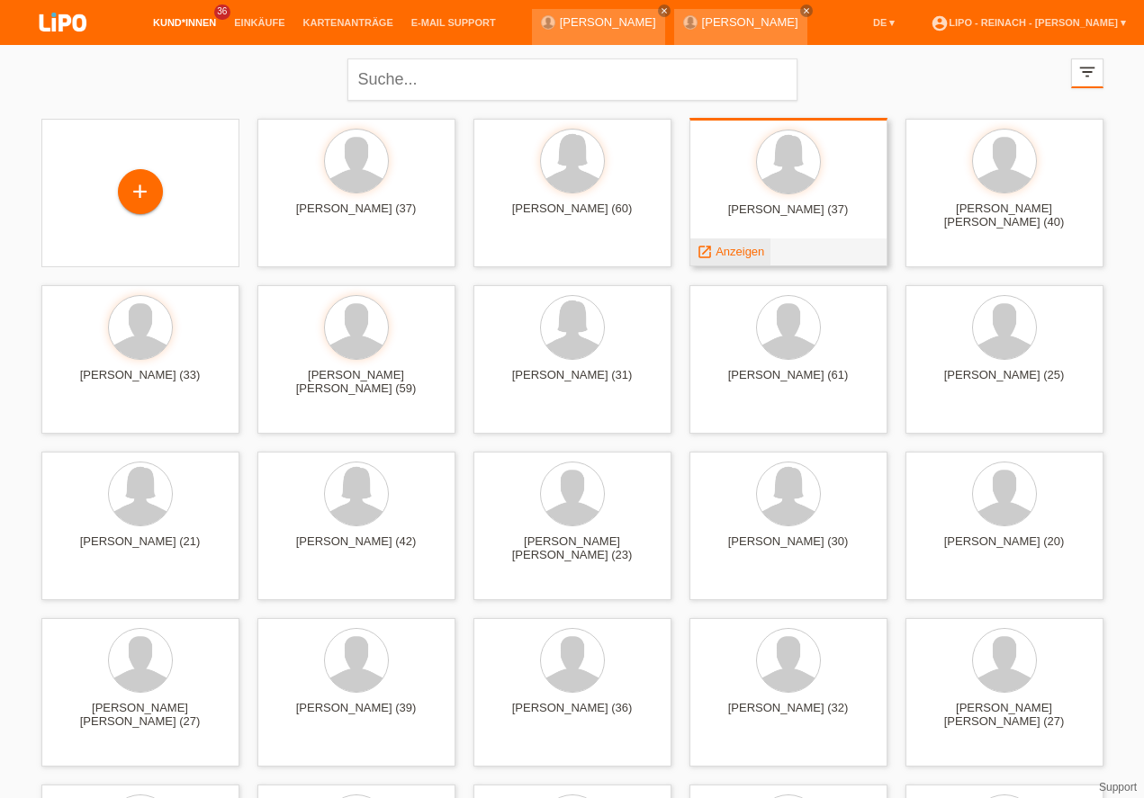
click at [732, 252] on span "Anzeigen" at bounding box center [739, 251] width 49 height 13
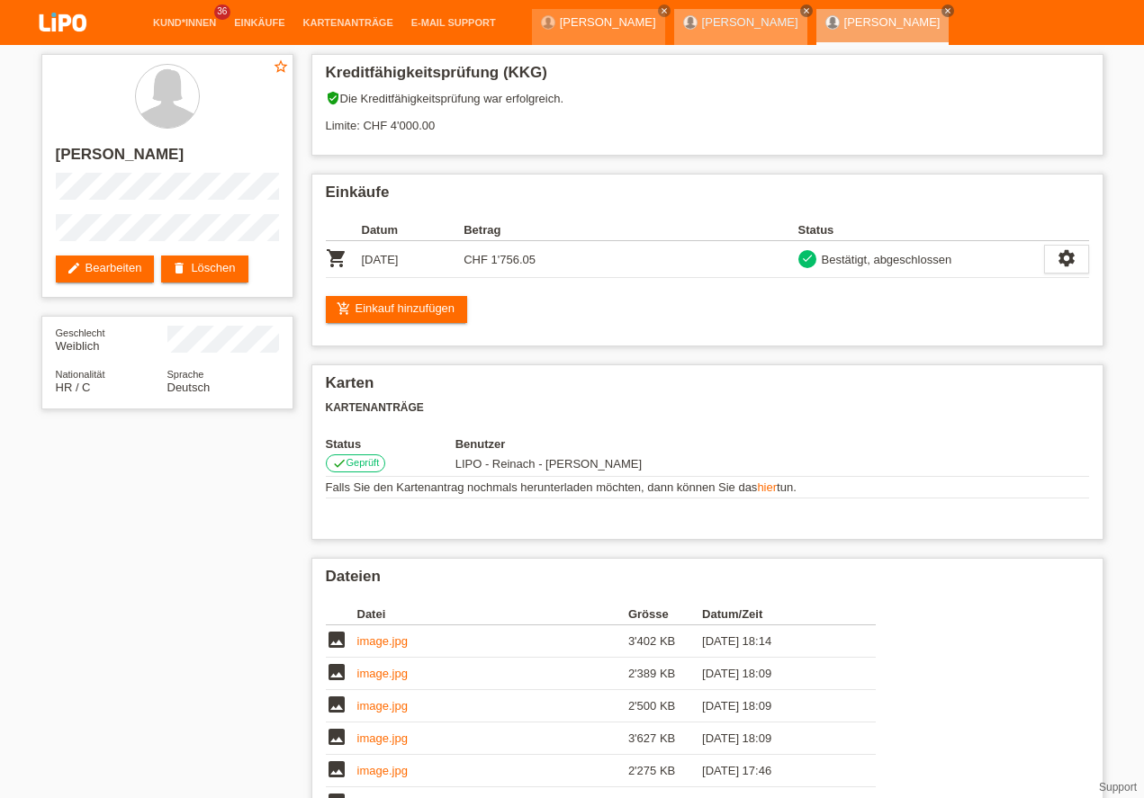
click at [802, 10] on icon "close" at bounding box center [806, 10] width 9 height 9
click at [943, 7] on icon "close" at bounding box center [947, 10] width 9 height 9
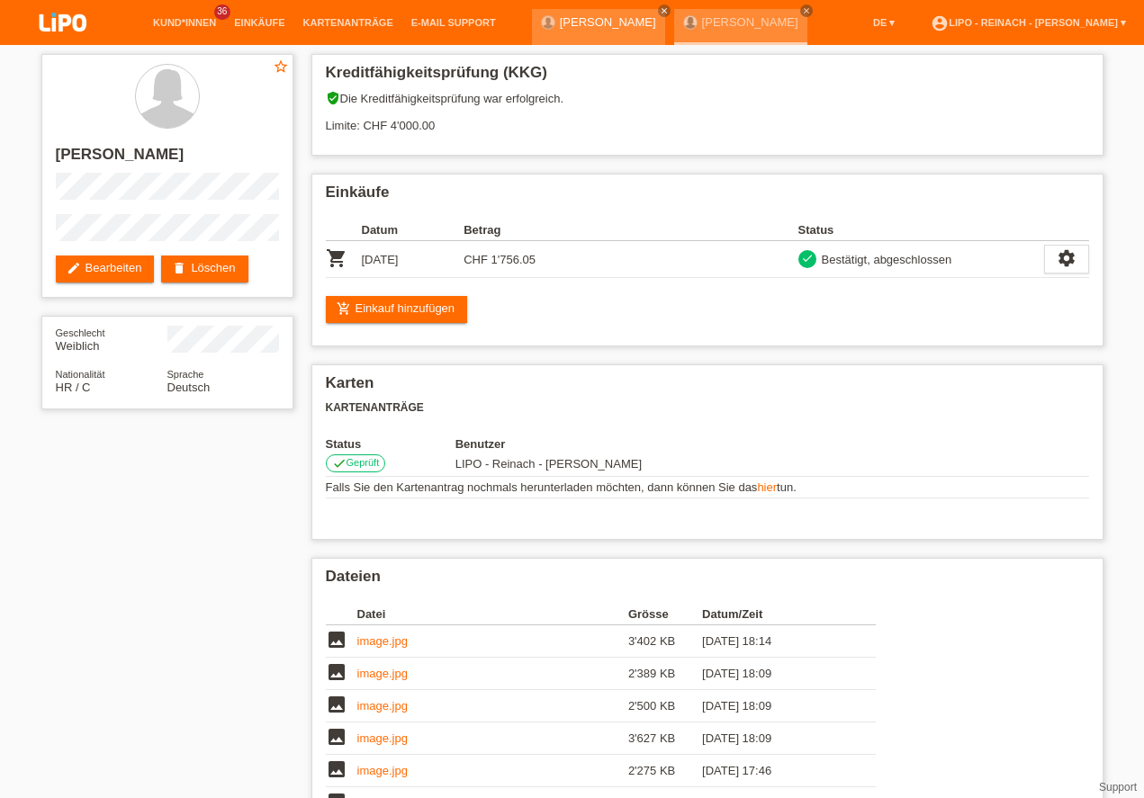
click at [802, 9] on icon "close" at bounding box center [806, 10] width 9 height 9
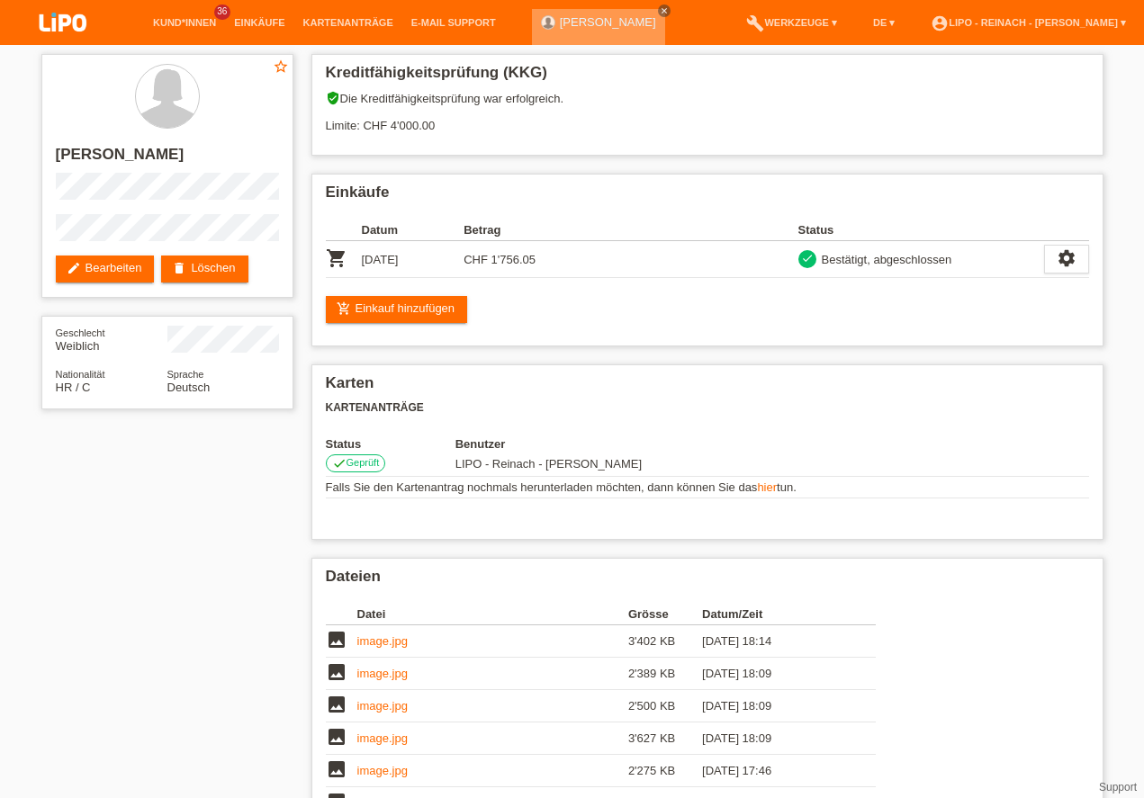
click at [660, 13] on icon "close" at bounding box center [664, 10] width 9 height 9
click at [55, 30] on img at bounding box center [63, 24] width 90 height 48
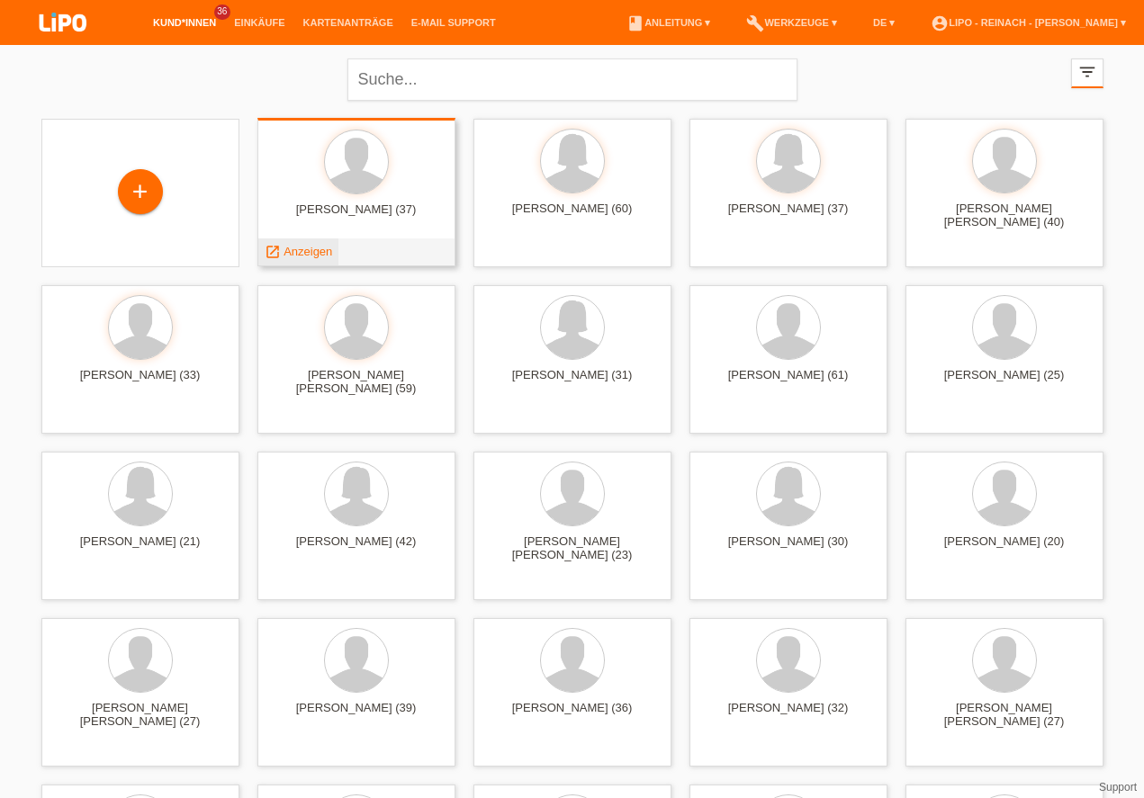
click at [310, 246] on span "Anzeigen" at bounding box center [307, 251] width 49 height 13
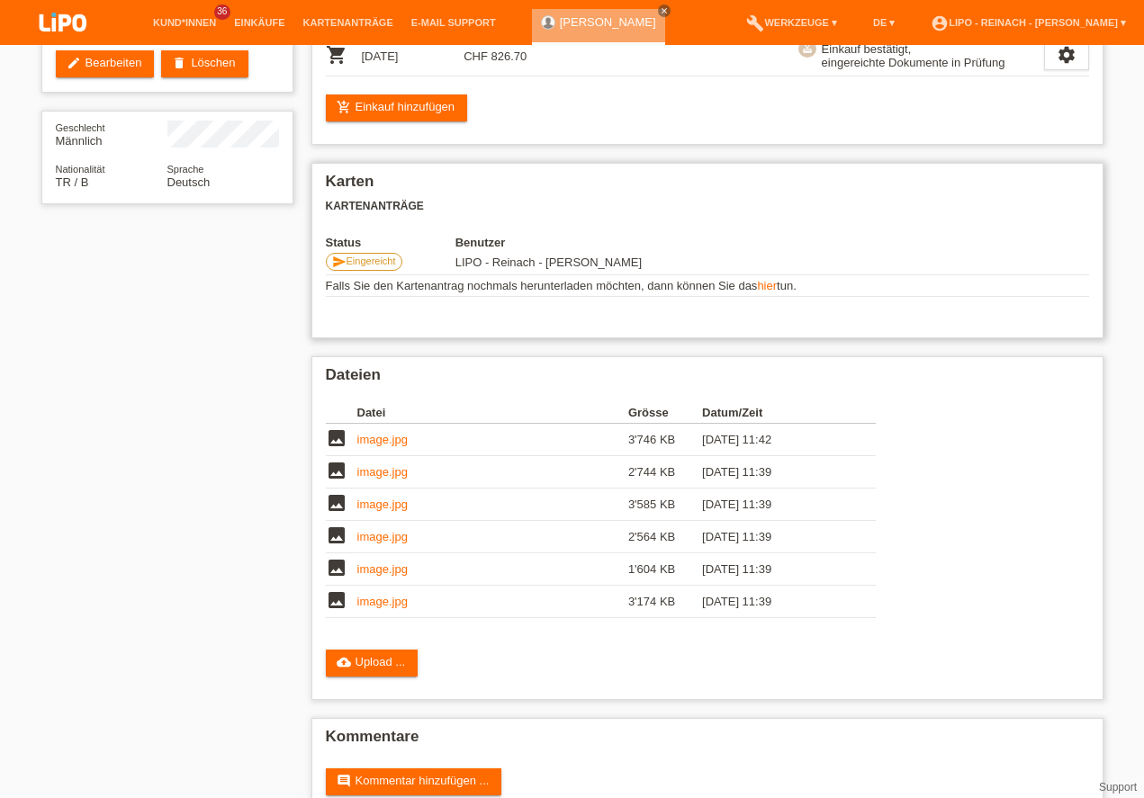
scroll to position [51, 0]
click at [1015, 22] on link "account_circle LIPO - Reinach - [PERSON_NAME] ▾" at bounding box center [1027, 22] width 213 height 11
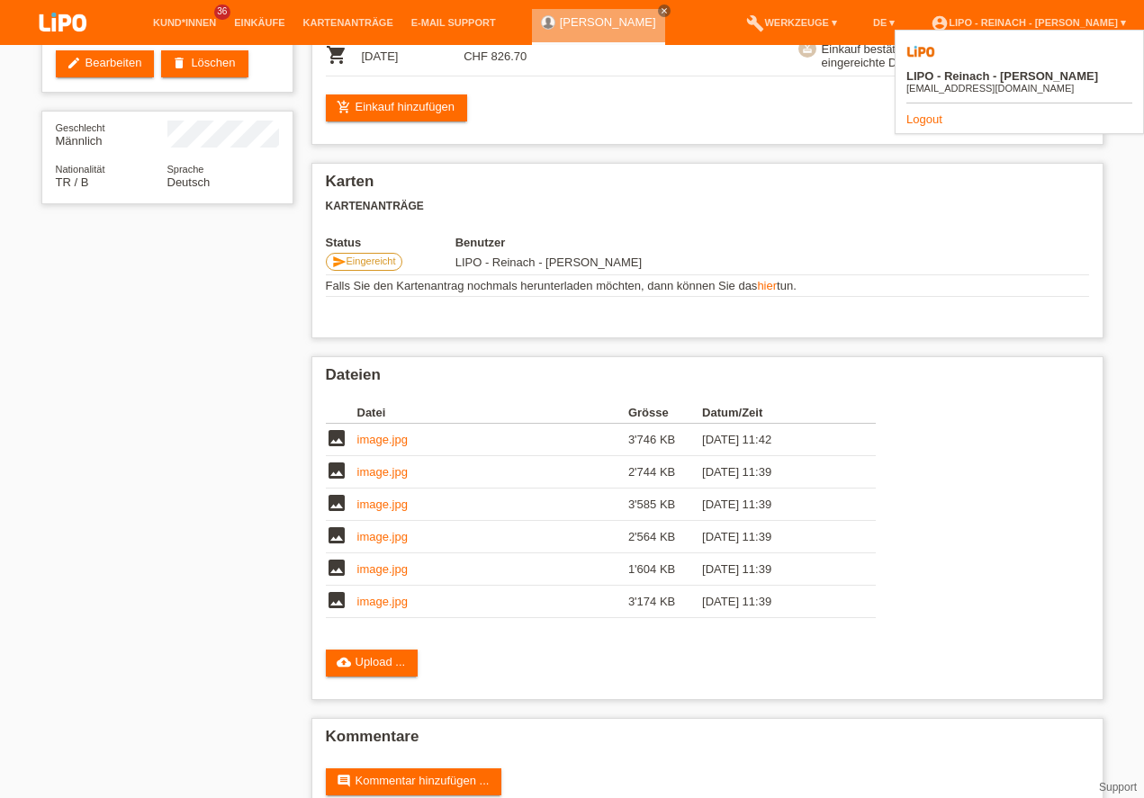
click at [920, 112] on link "Logout" at bounding box center [924, 118] width 36 height 13
